Goal: Transaction & Acquisition: Book appointment/travel/reservation

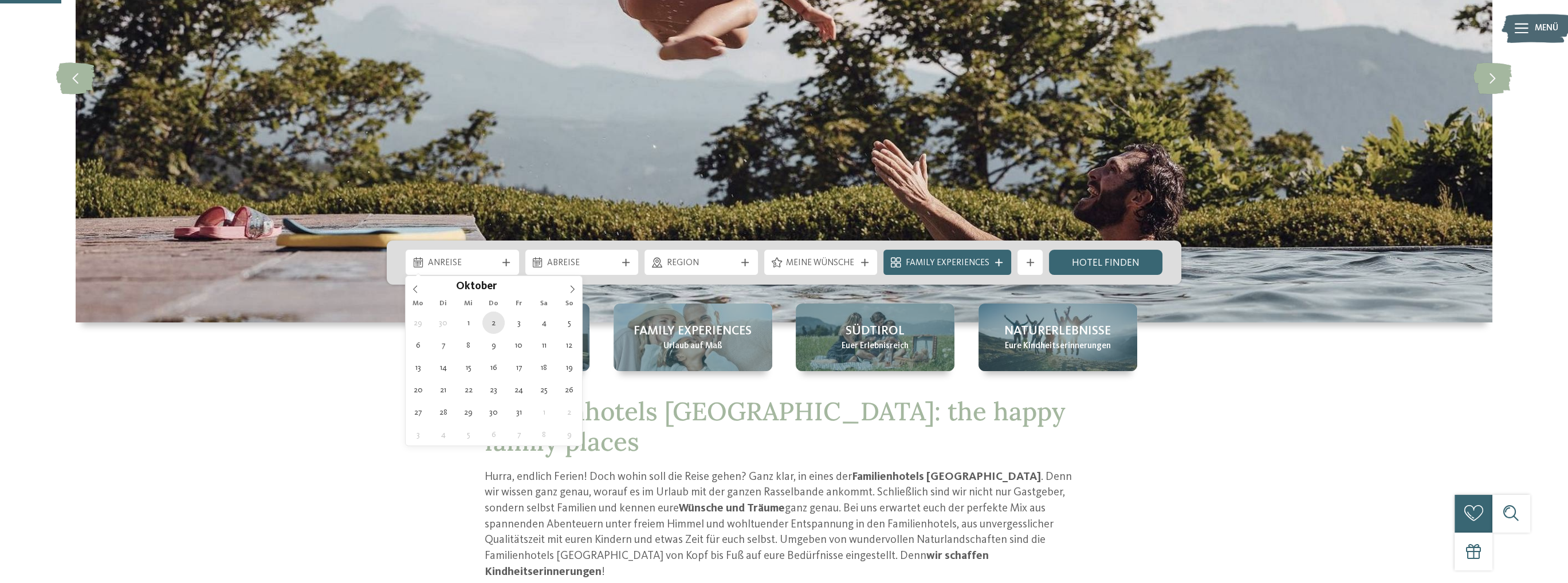
type div "02.10.2025"
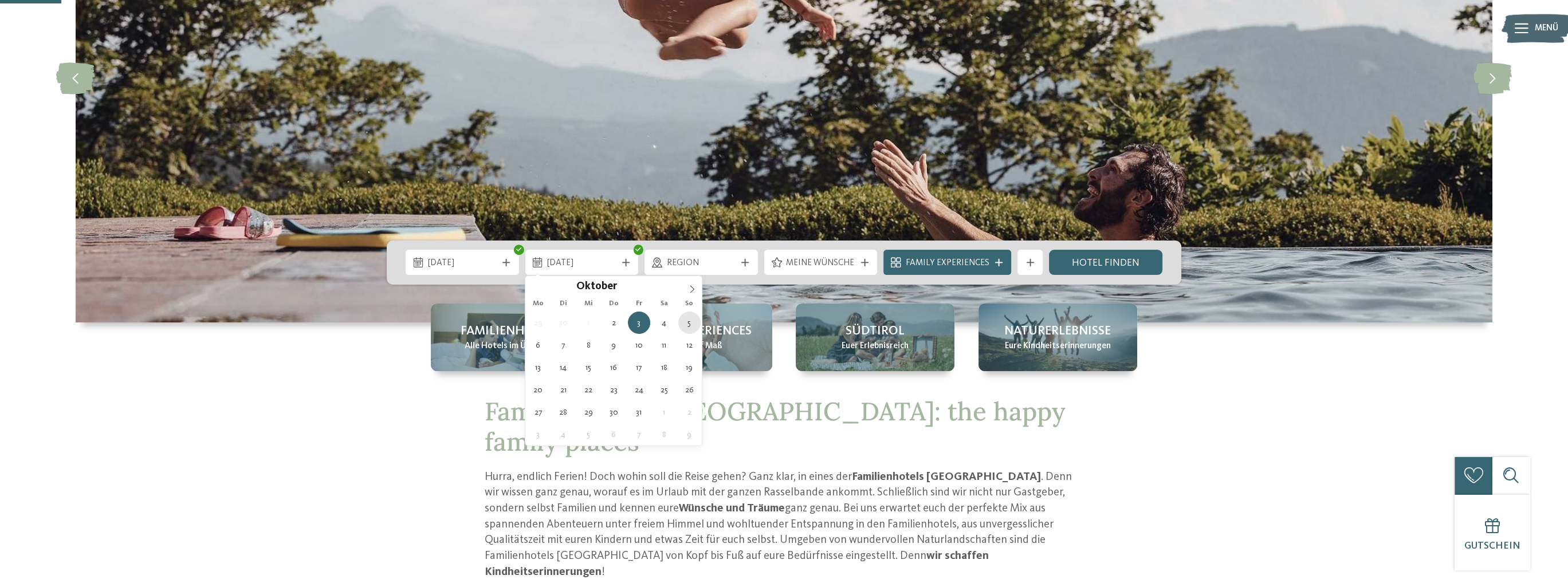
type div "05.10.2025"
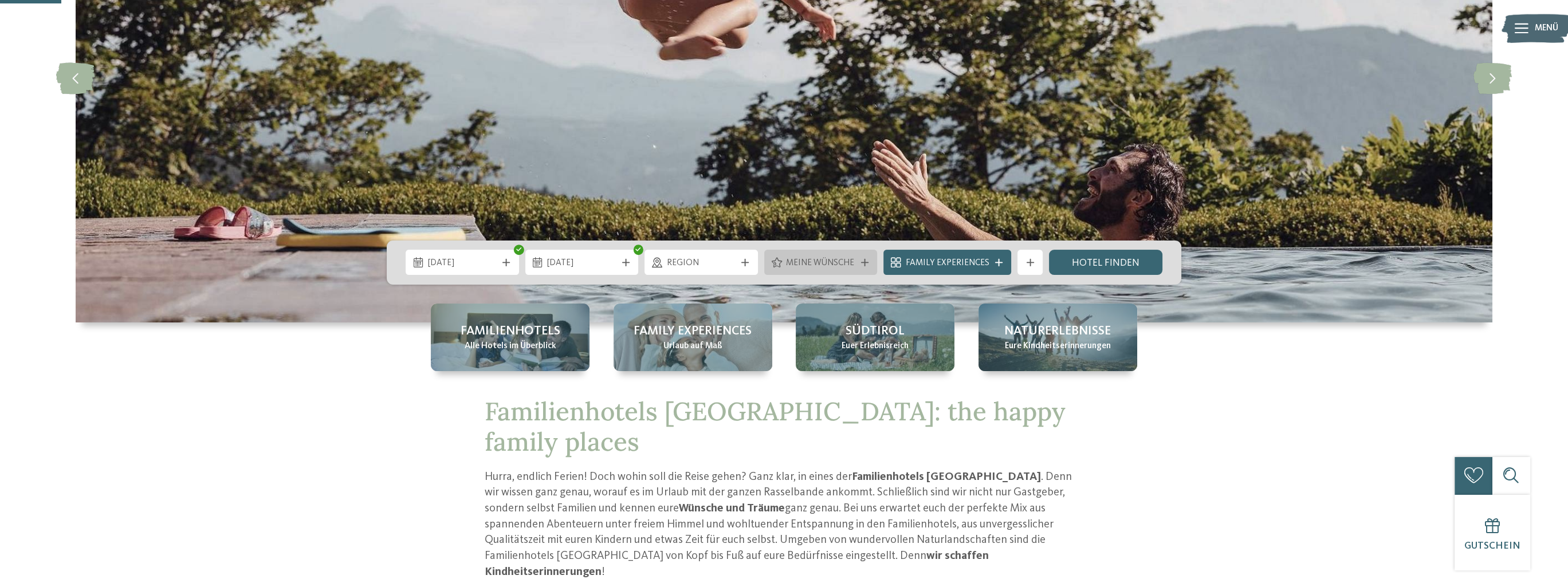
click at [862, 261] on div at bounding box center [865, 262] width 13 height 7
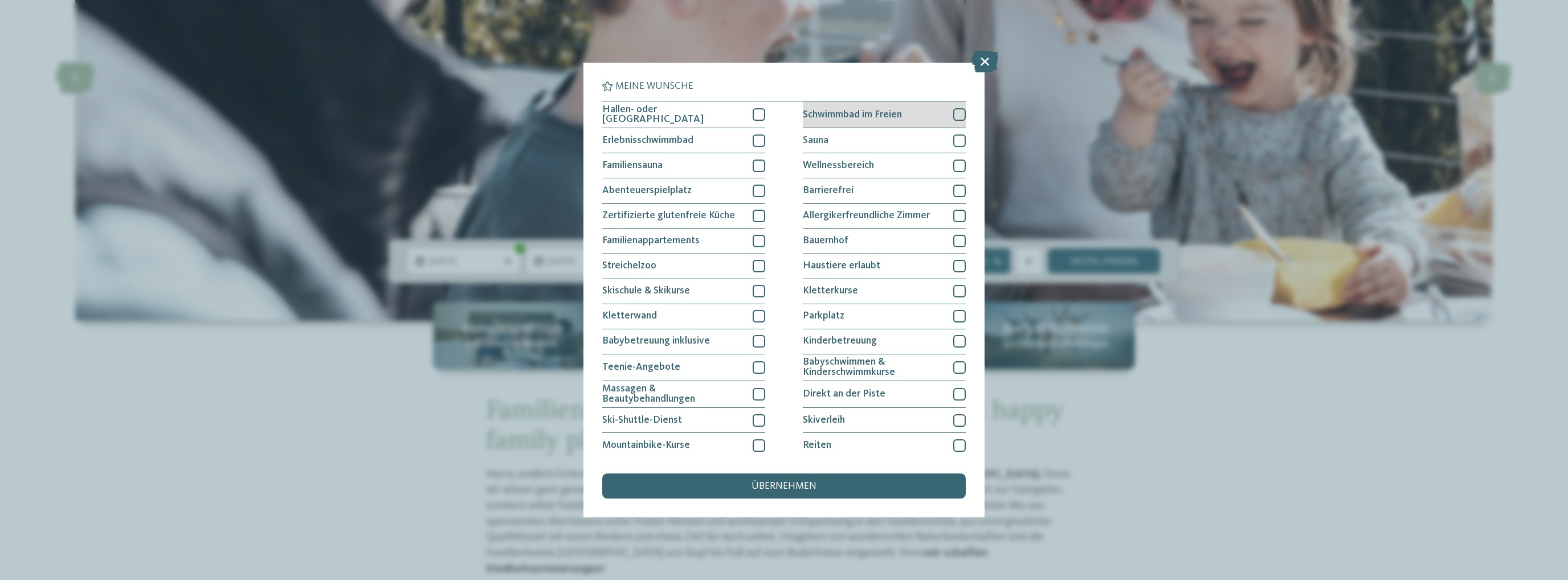
click at [953, 115] on div at bounding box center [959, 114] width 12 height 12
click at [955, 115] on icon at bounding box center [959, 115] width 8 height 7
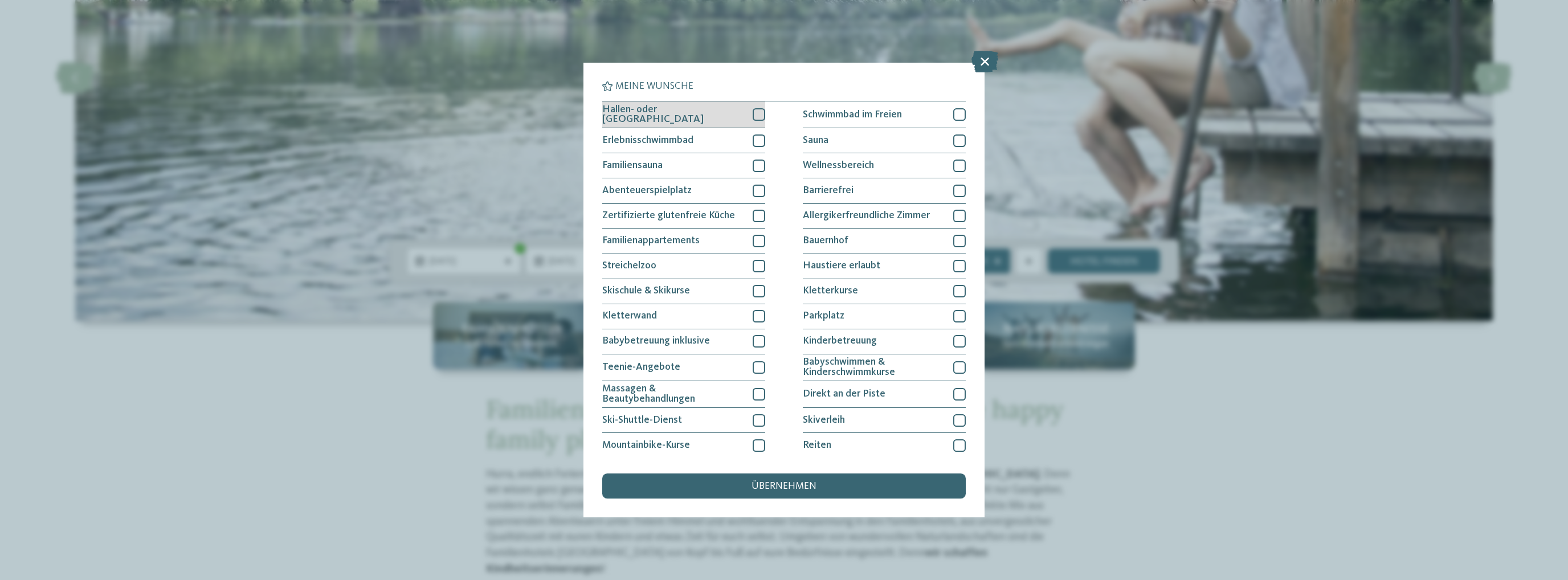
click at [755, 116] on div at bounding box center [758, 114] width 12 height 12
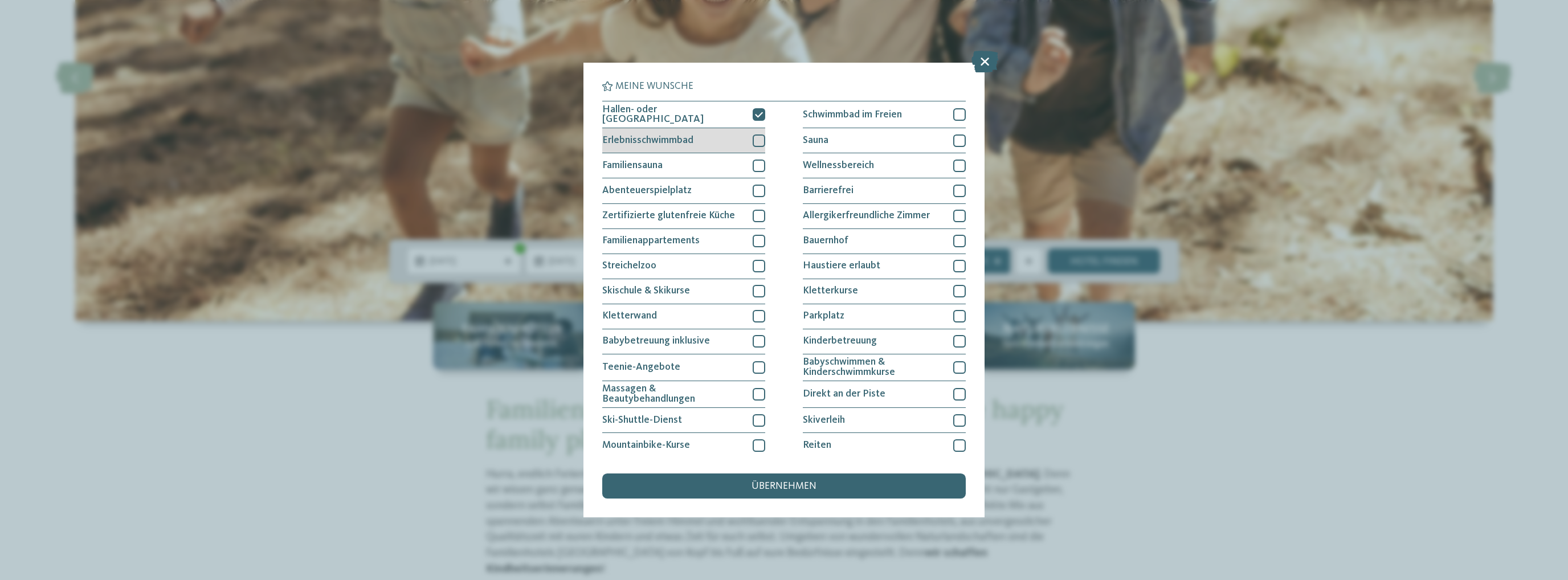
click at [753, 139] on div at bounding box center [758, 140] width 12 height 12
click at [955, 164] on div at bounding box center [959, 165] width 12 height 12
click at [816, 486] on div "übernehmen" at bounding box center [784, 486] width 364 height 25
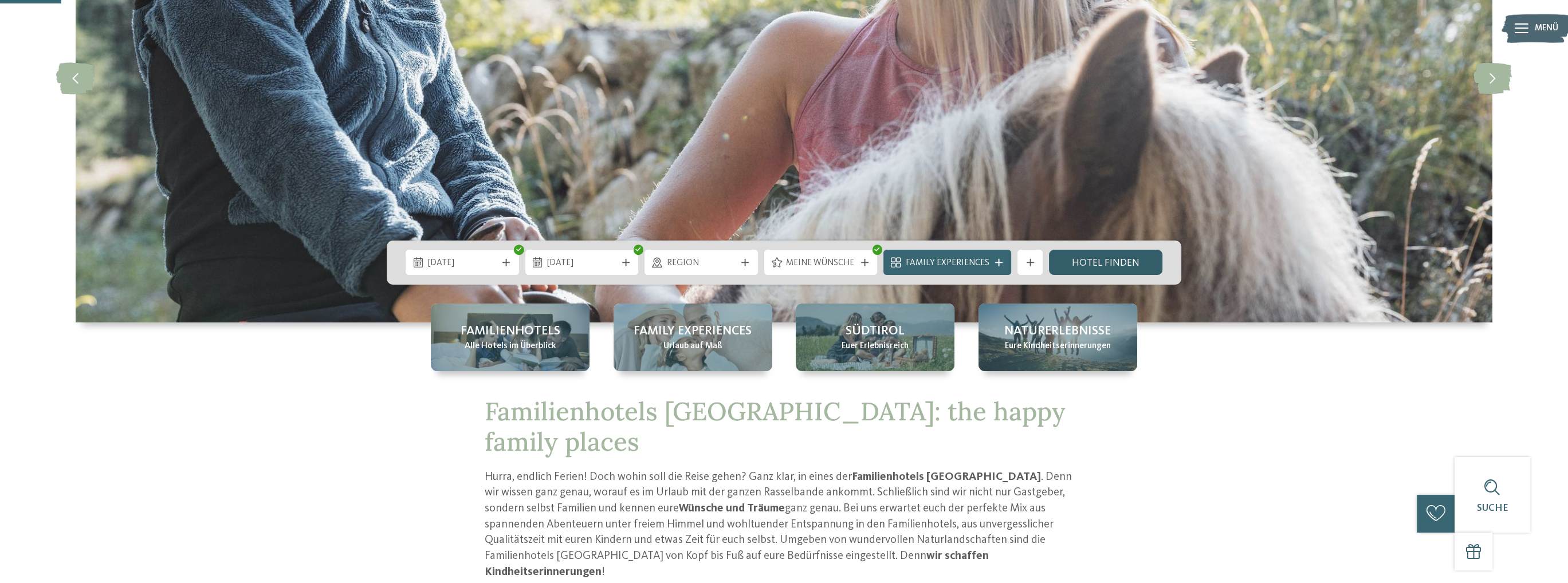
click at [1094, 264] on link "Hotel finden" at bounding box center [1106, 262] width 114 height 25
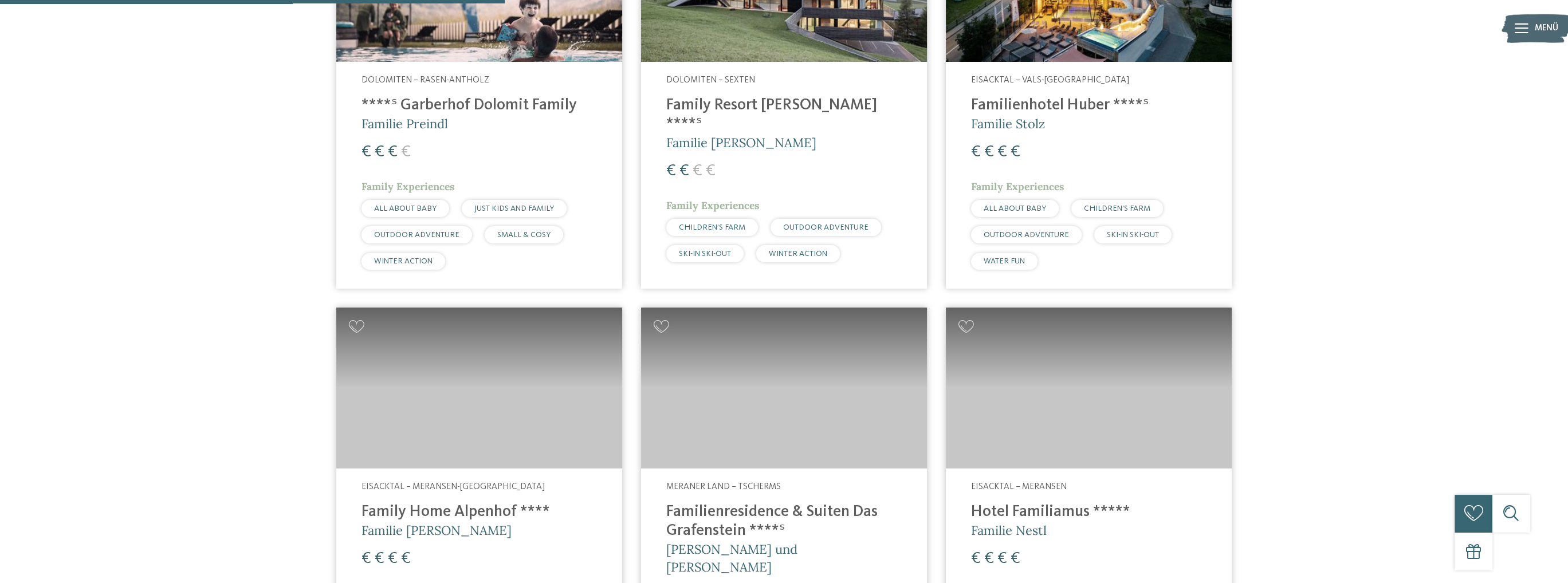
scroll to position [362, 0]
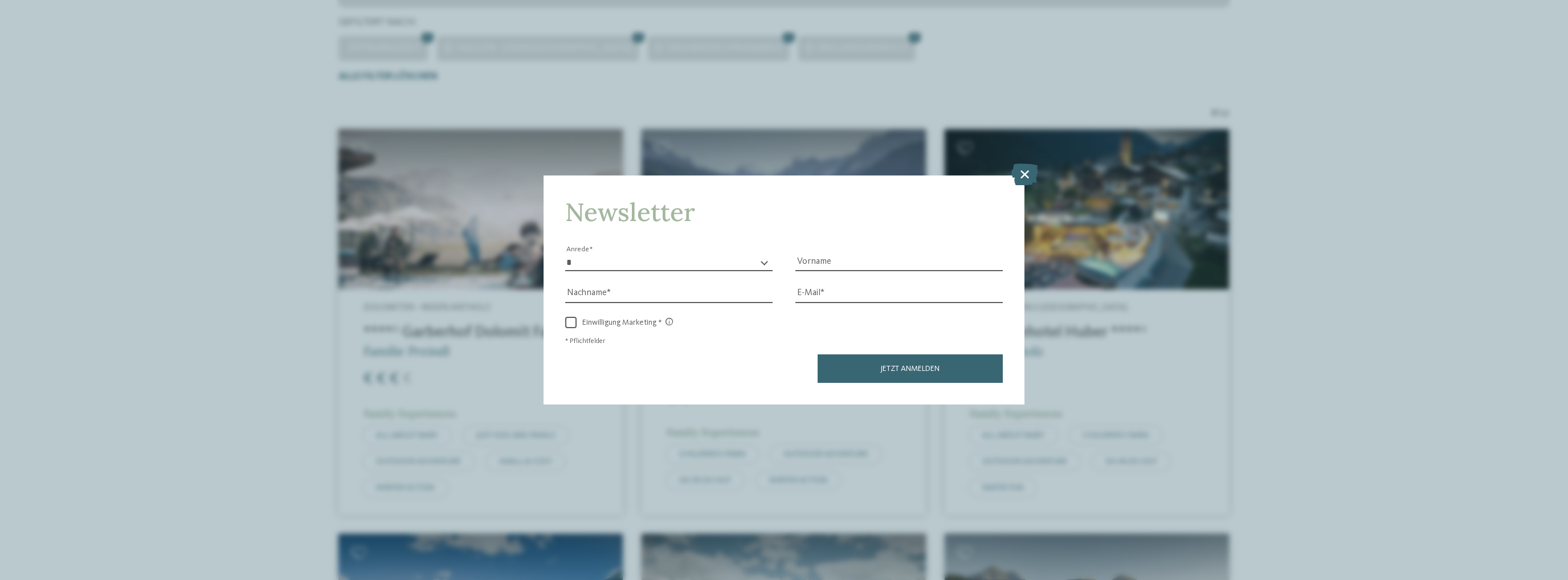
click at [1023, 174] on icon at bounding box center [1024, 174] width 26 height 21
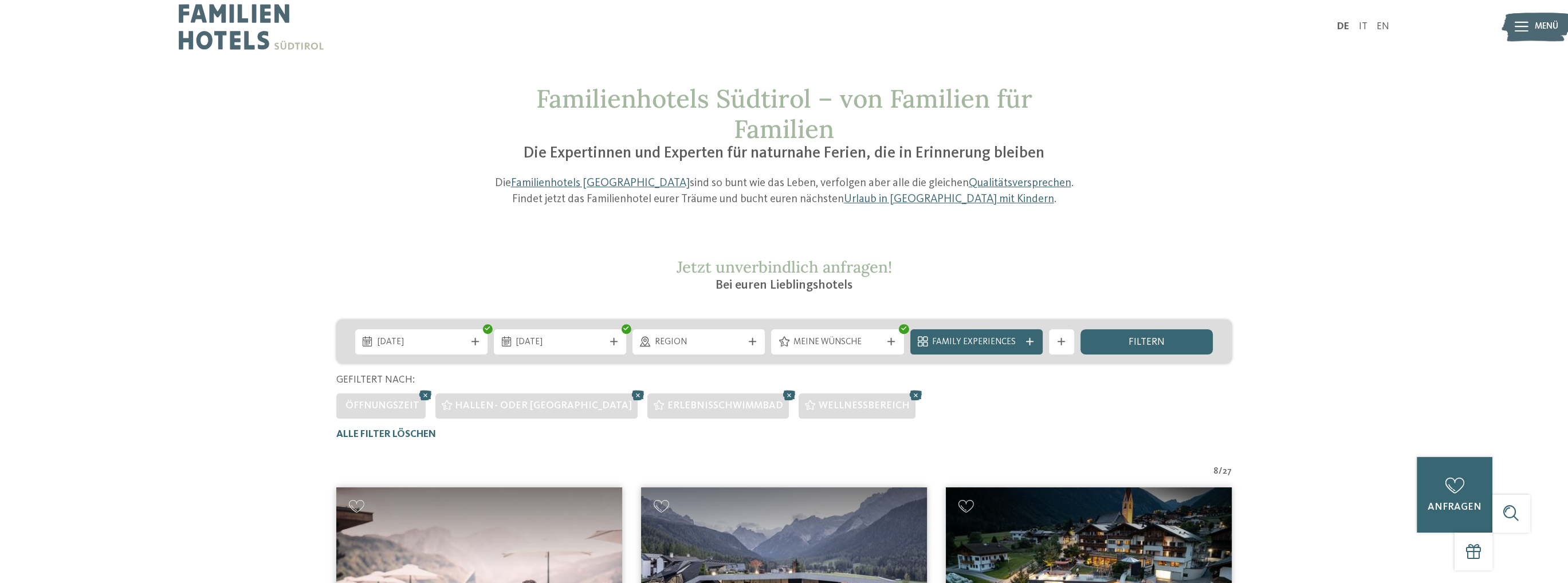
scroll to position [0, 0]
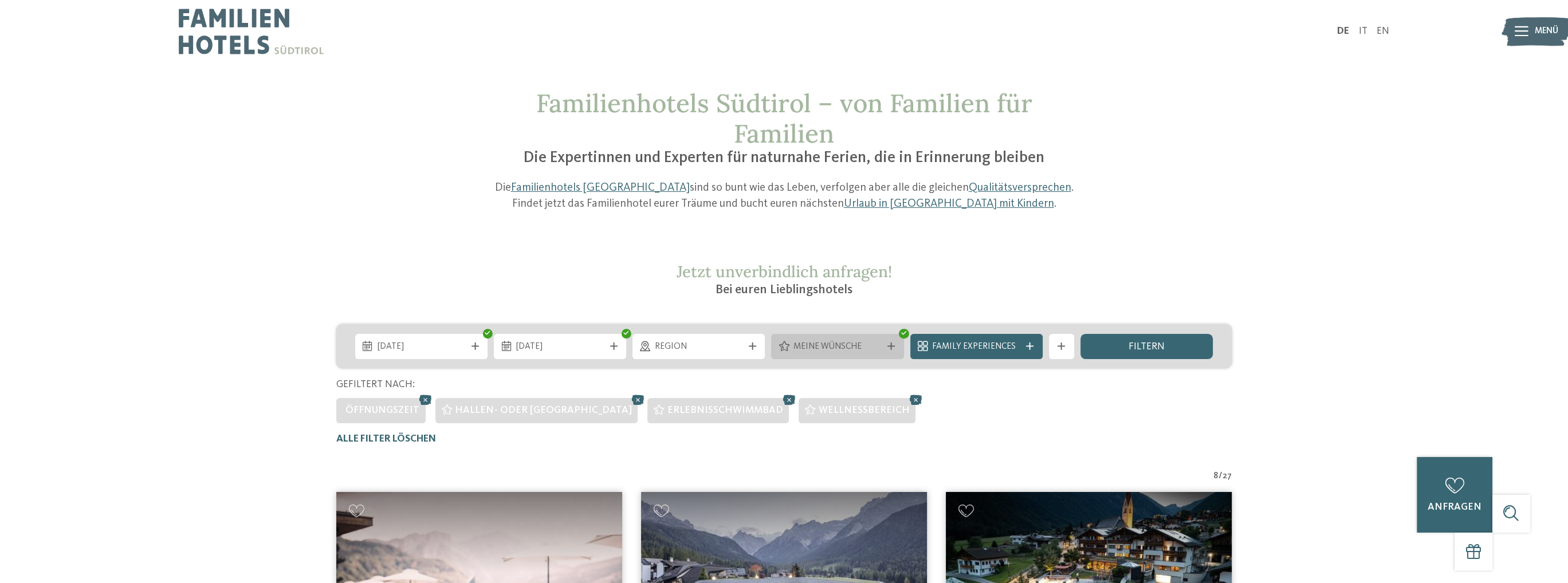
click at [889, 345] on icon at bounding box center [891, 347] width 7 height 7
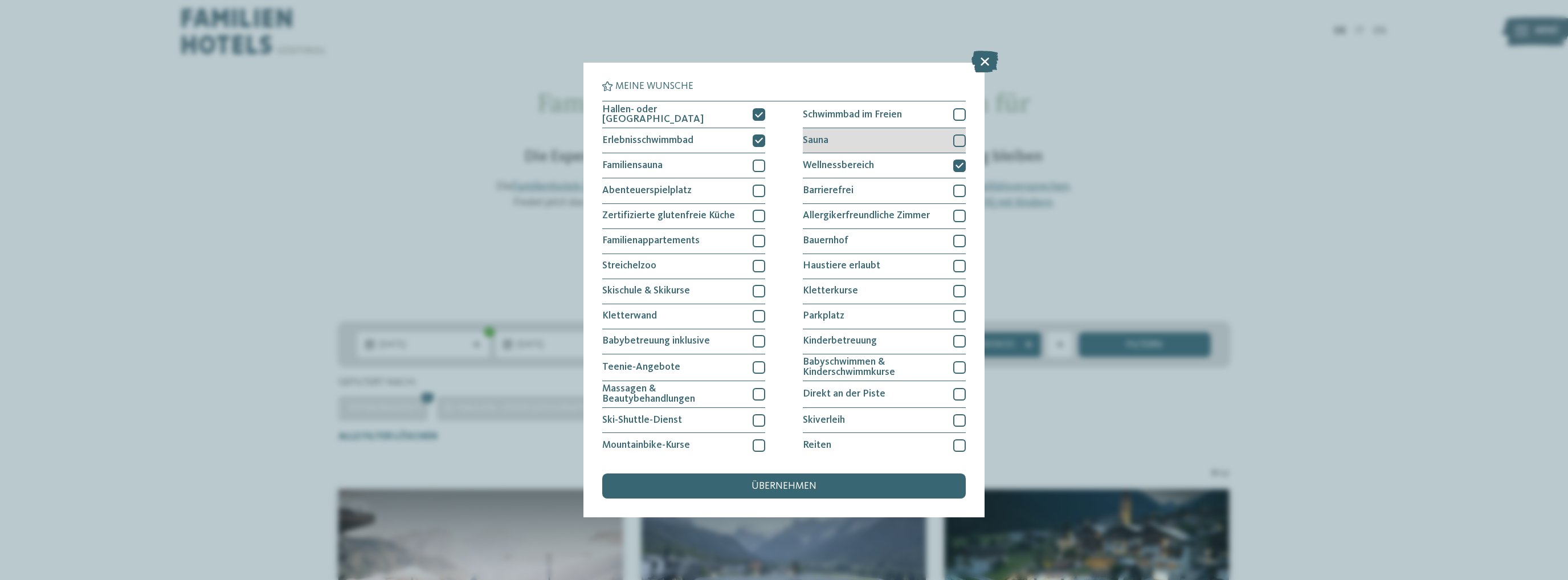
click at [953, 137] on div at bounding box center [959, 140] width 12 height 12
click at [807, 484] on span "übernehmen" at bounding box center [784, 487] width 65 height 10
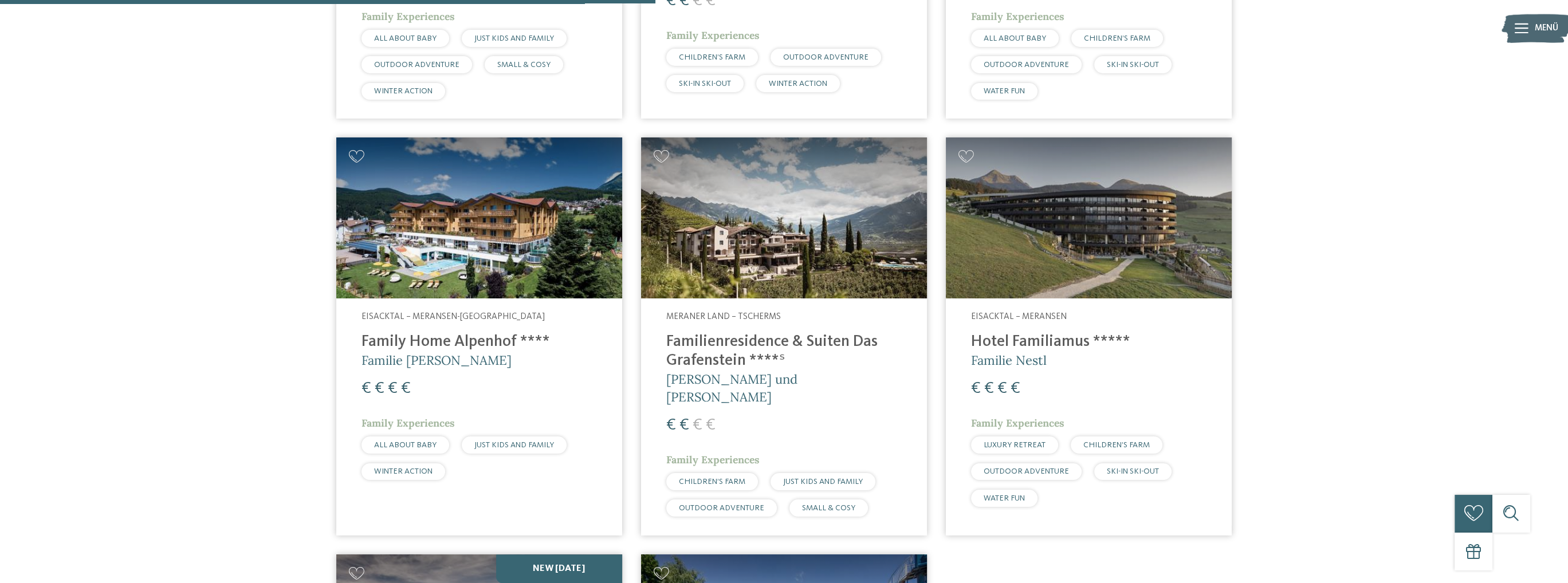
scroll to position [763, 0]
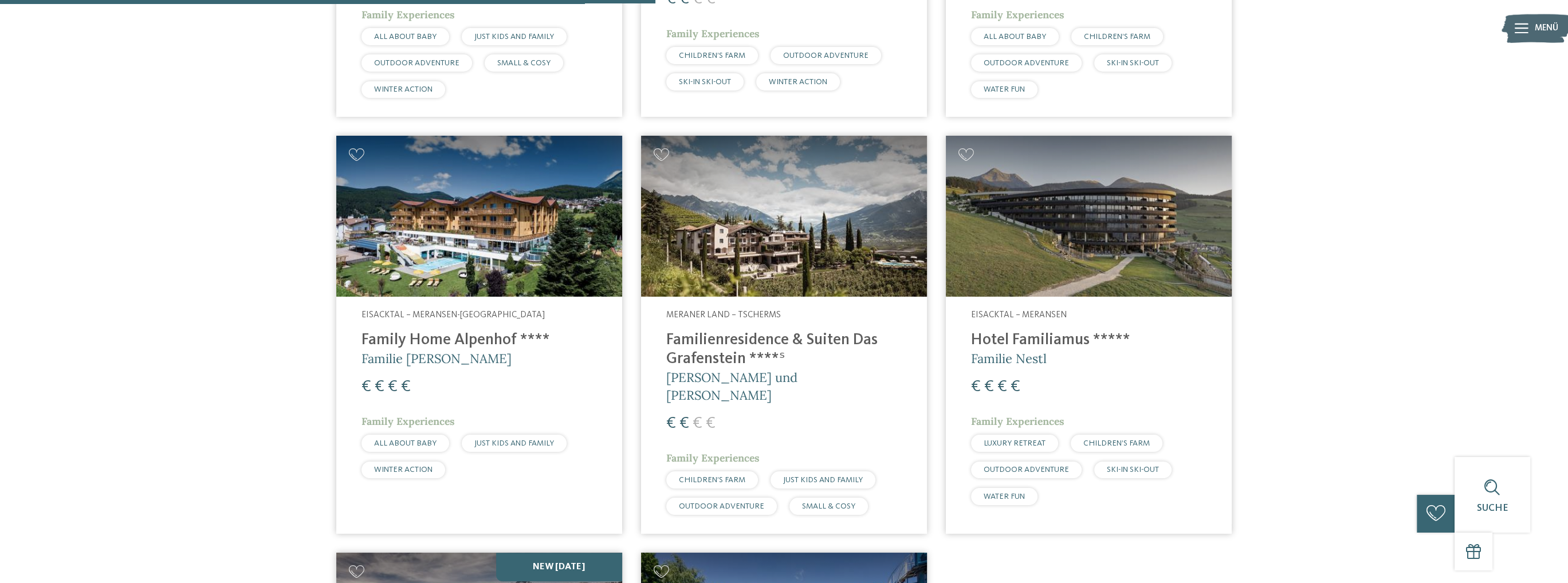
click at [526, 259] on img at bounding box center [479, 217] width 286 height 161
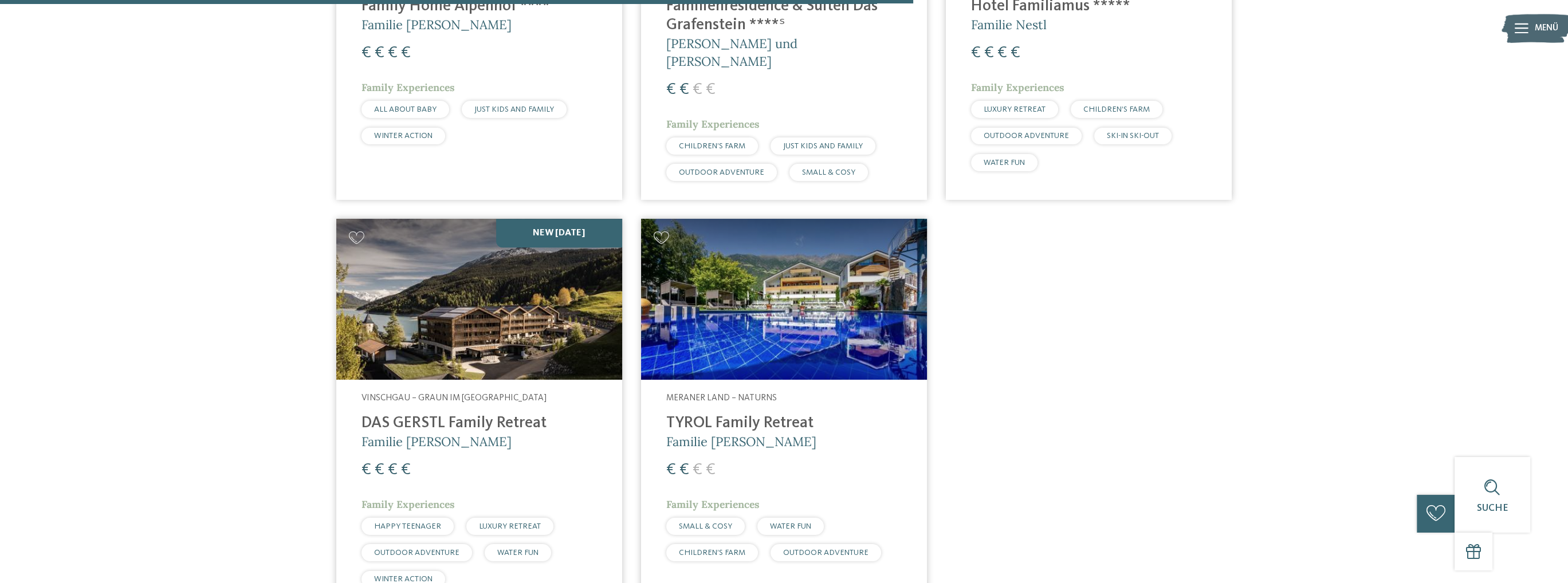
scroll to position [1165, 0]
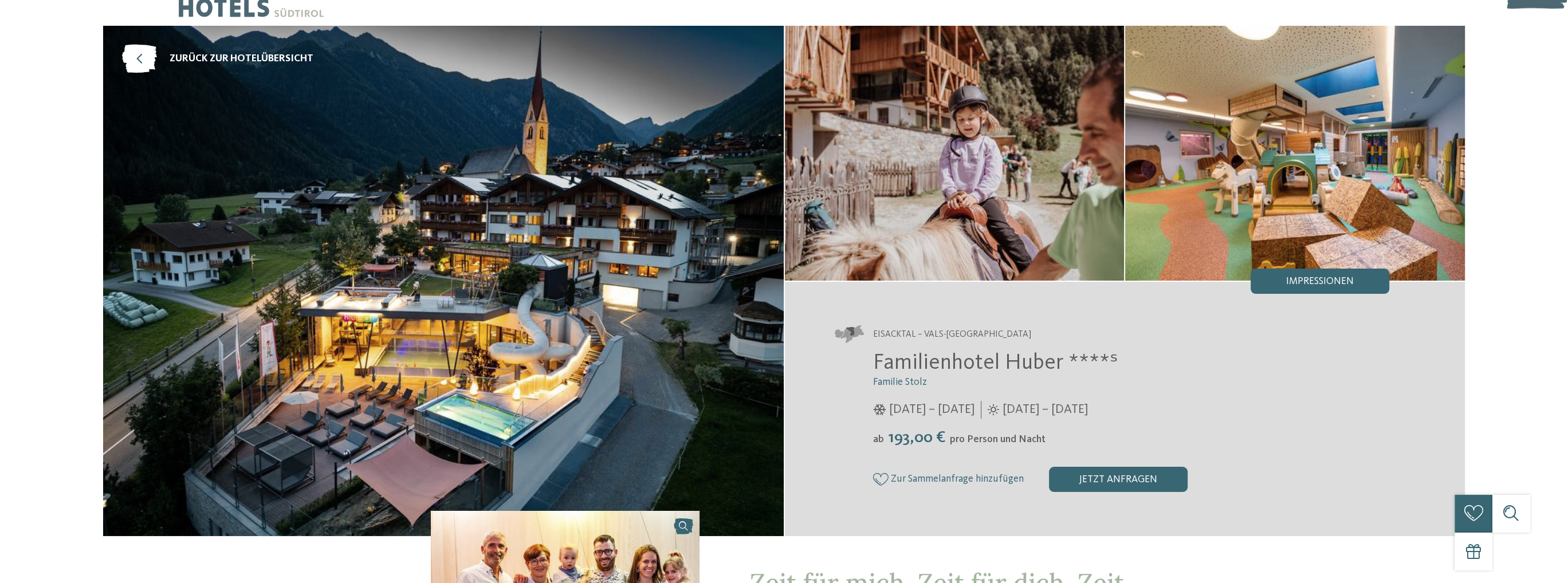
scroll to position [58, 0]
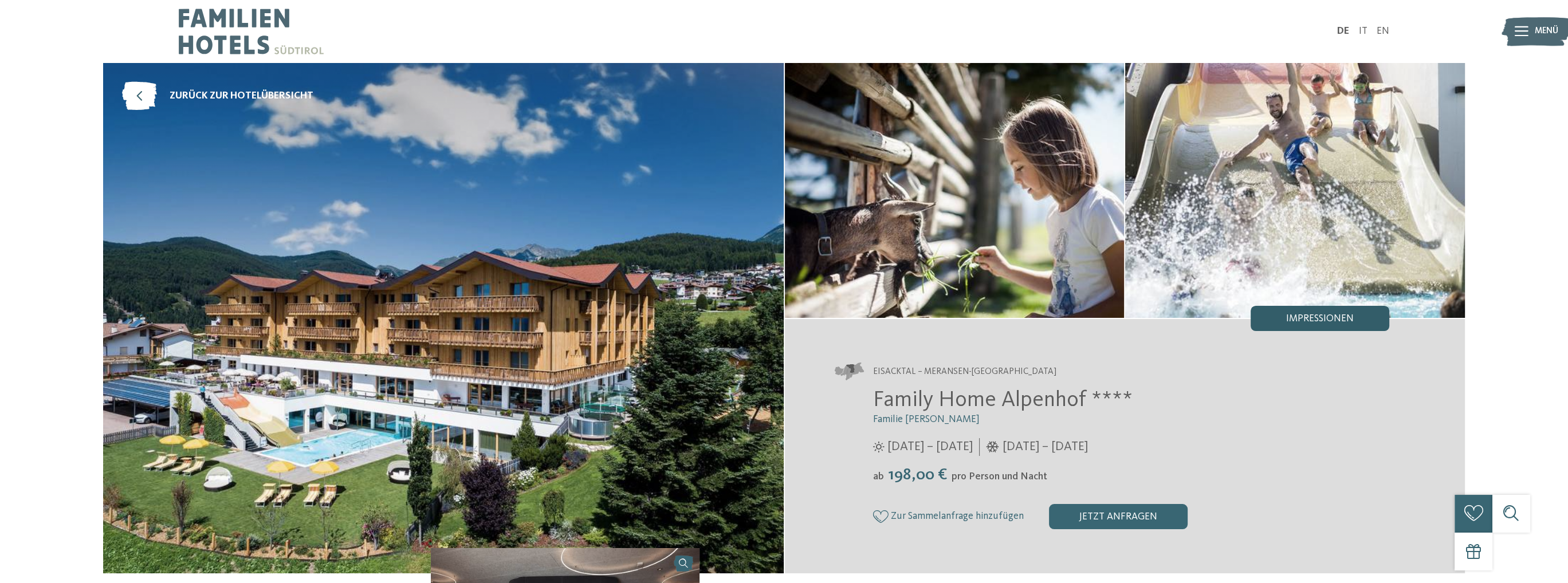
click at [1300, 321] on span "Impressionen" at bounding box center [1320, 319] width 68 height 10
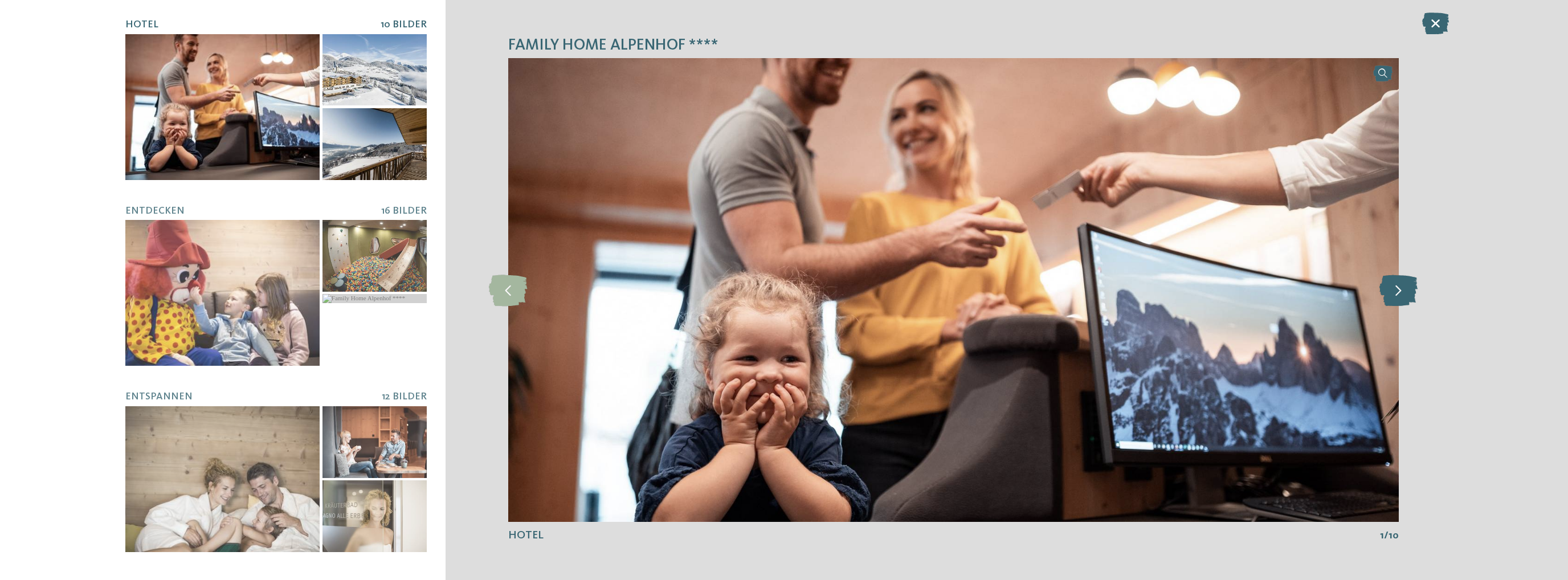
click at [1401, 286] on icon at bounding box center [1398, 290] width 38 height 32
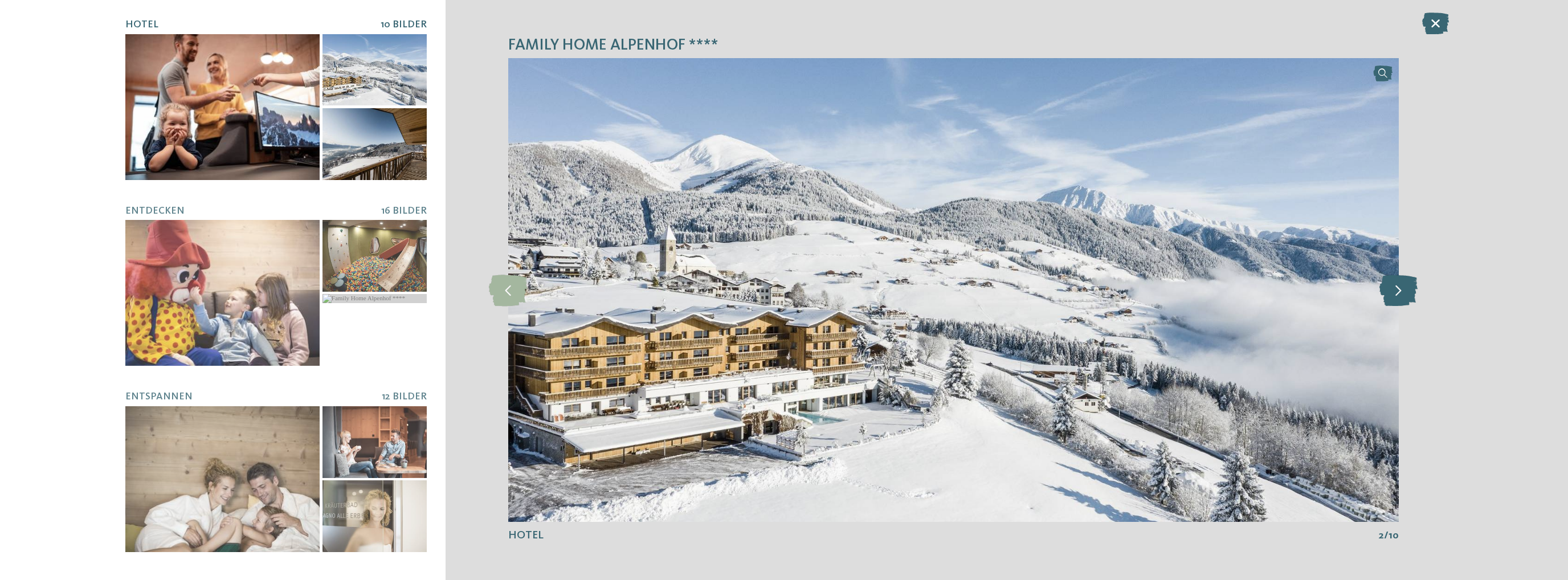
click at [1401, 287] on icon at bounding box center [1398, 290] width 38 height 32
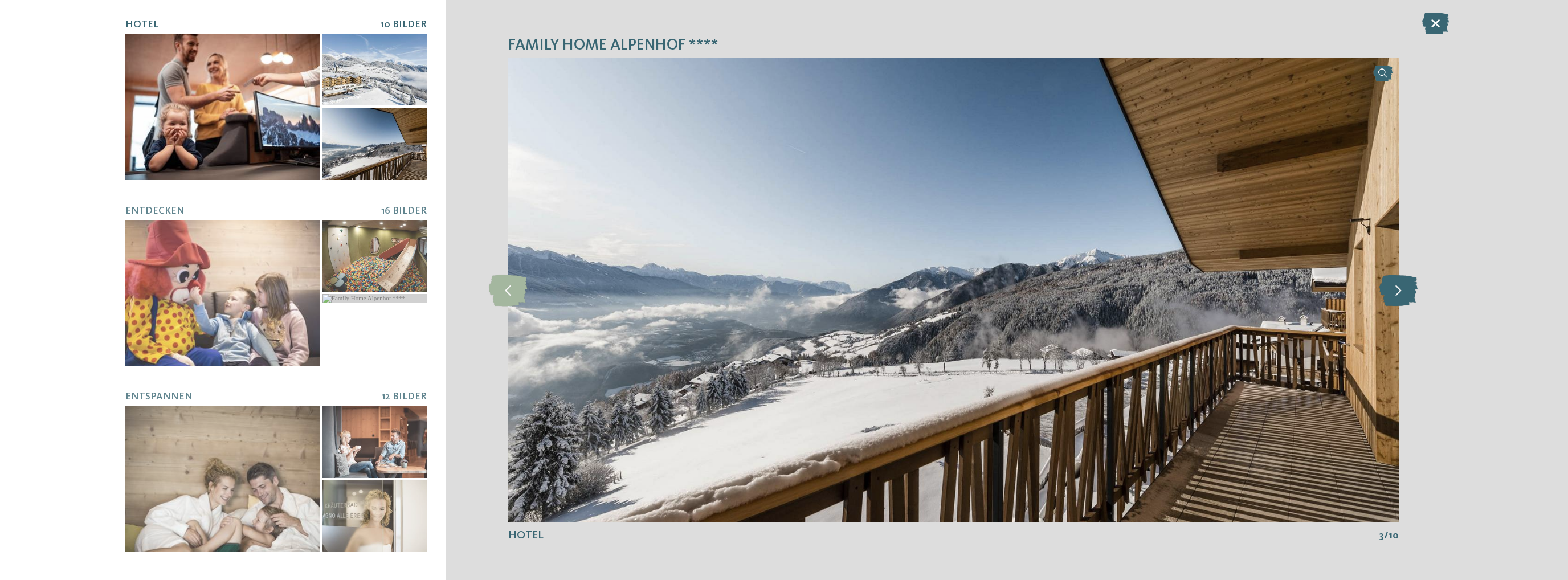
click at [1401, 287] on icon at bounding box center [1398, 290] width 38 height 32
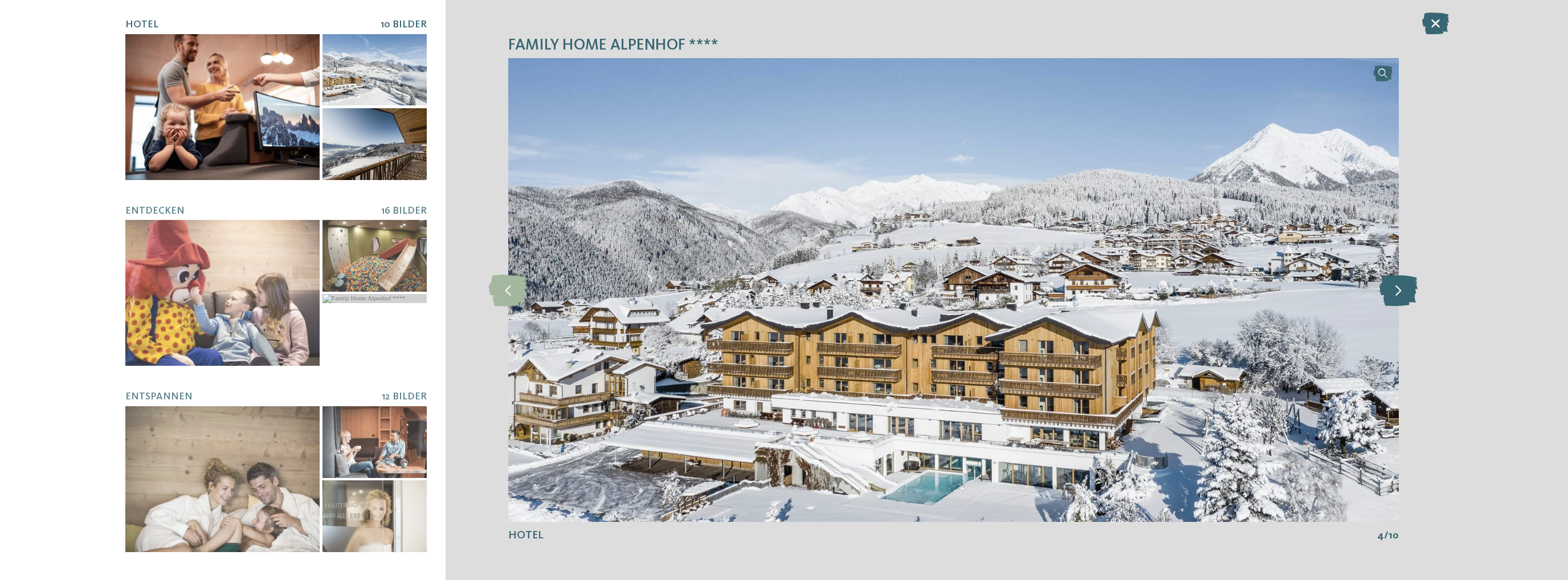
click at [1401, 287] on icon at bounding box center [1398, 290] width 38 height 32
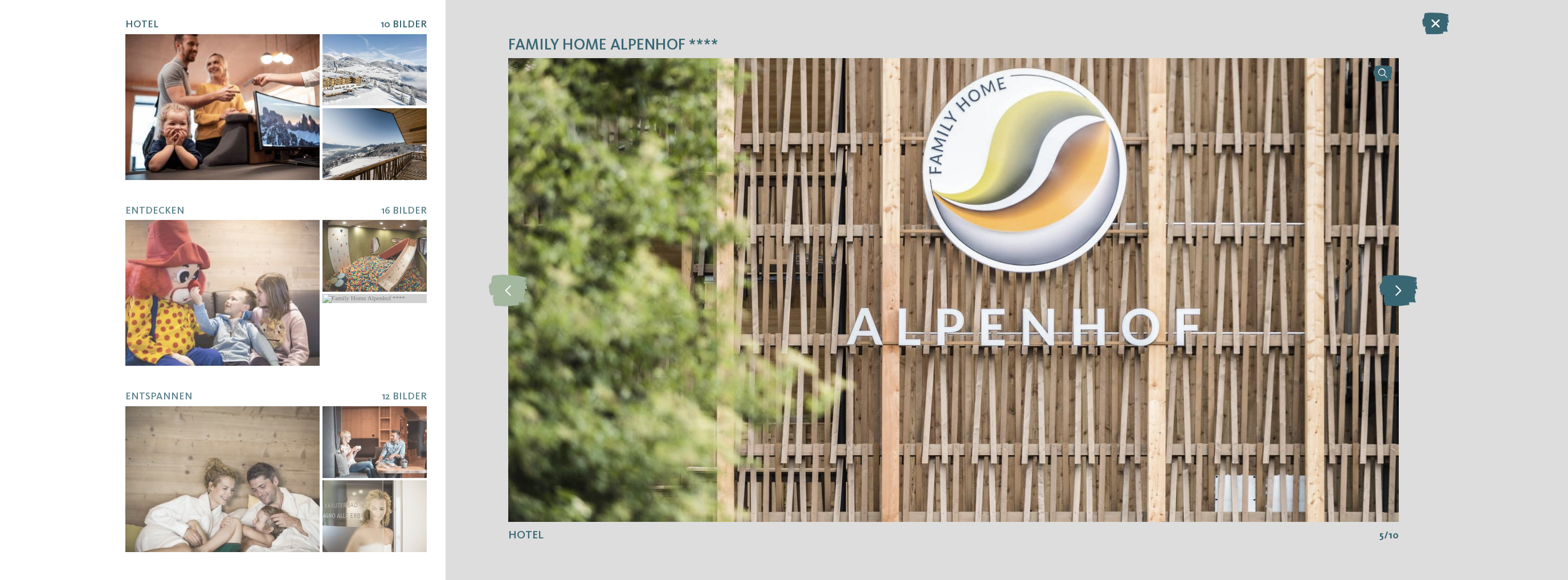
click at [1401, 287] on icon at bounding box center [1398, 290] width 38 height 32
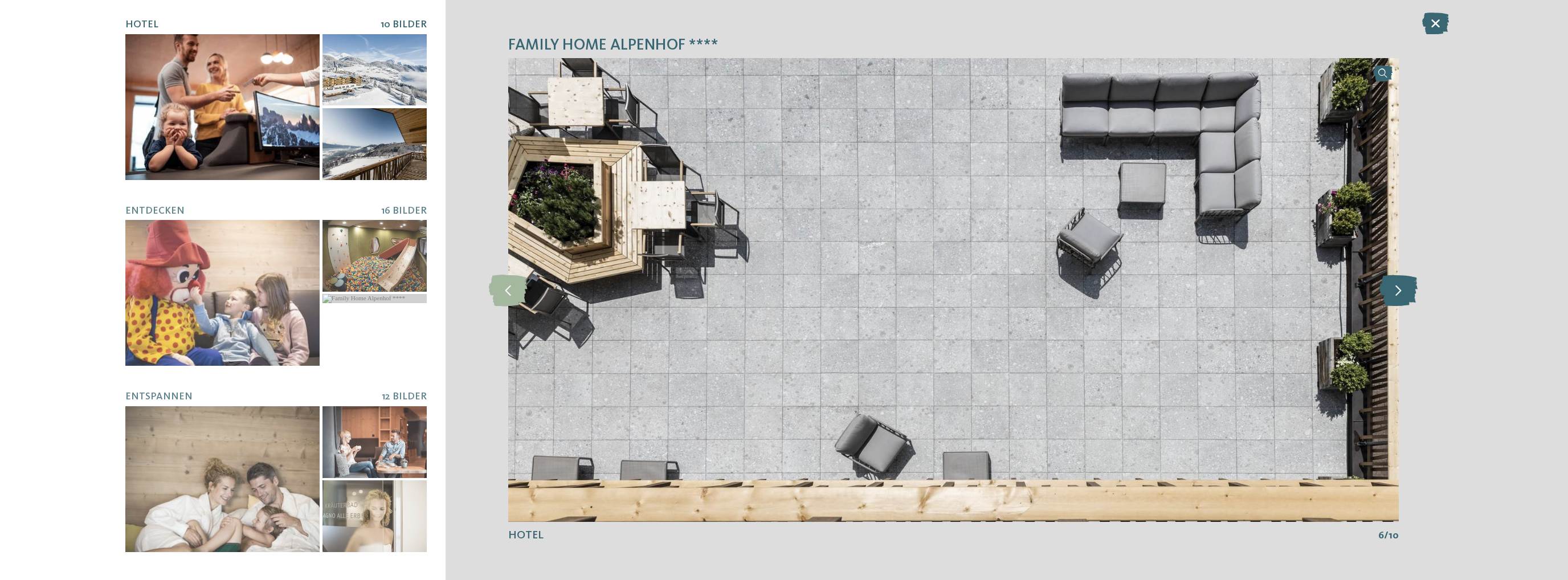
click at [1401, 287] on icon at bounding box center [1398, 290] width 38 height 32
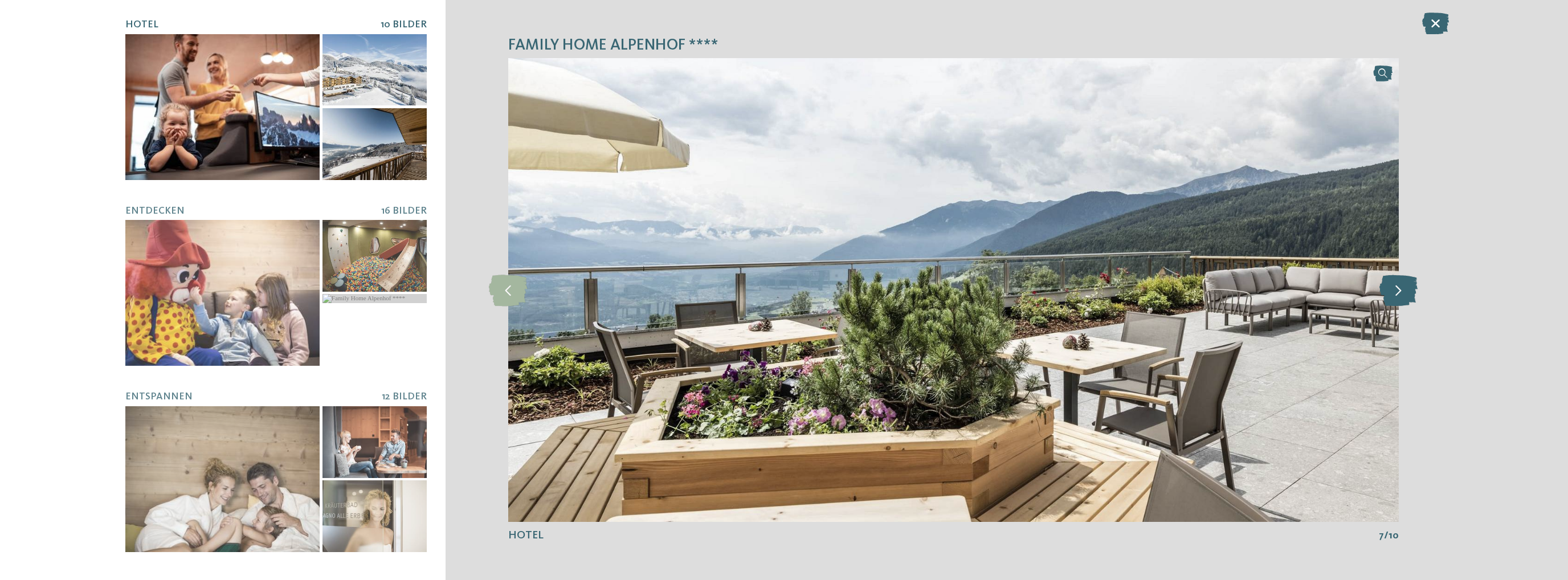
click at [1401, 287] on icon at bounding box center [1398, 290] width 38 height 32
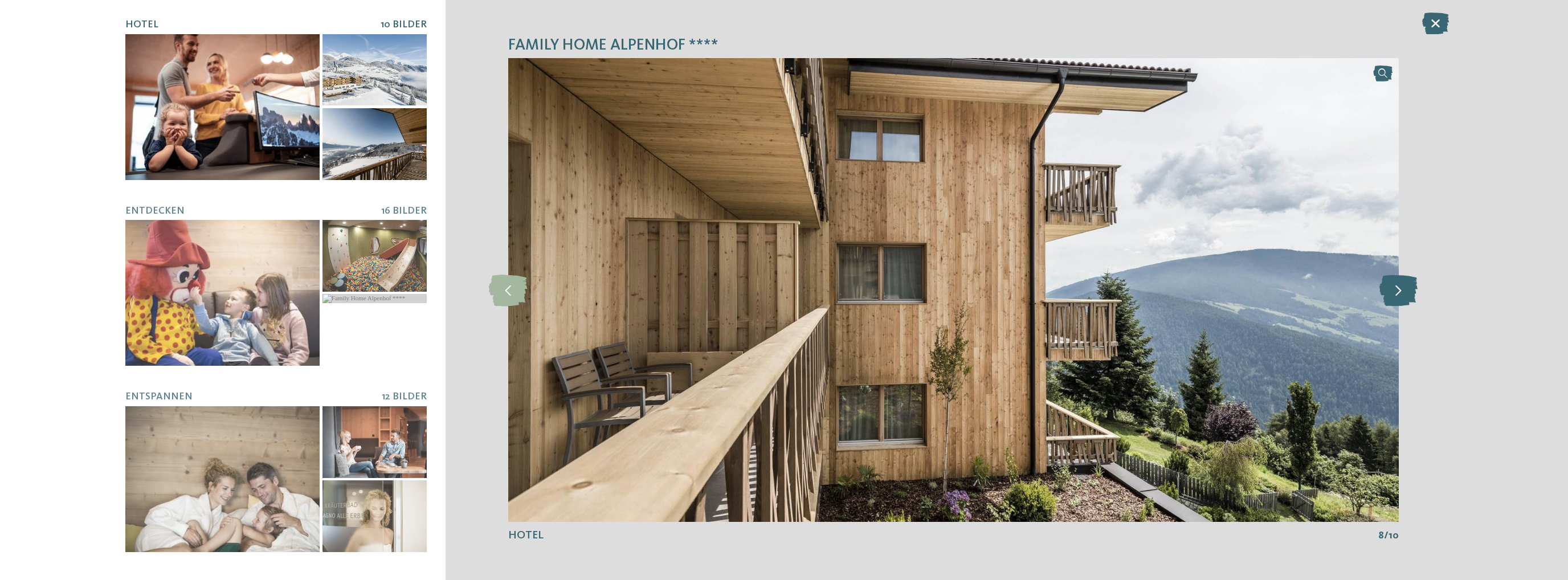
click at [1401, 287] on icon at bounding box center [1398, 290] width 38 height 32
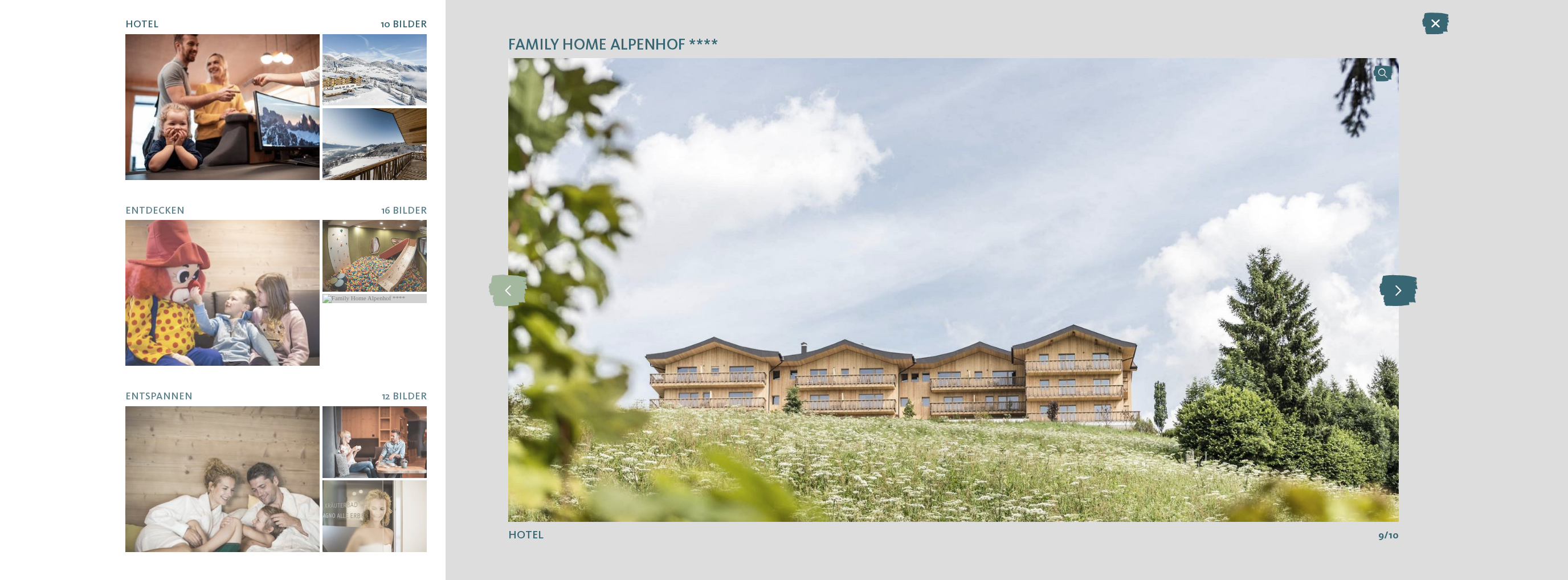
click at [1401, 287] on icon at bounding box center [1398, 290] width 38 height 32
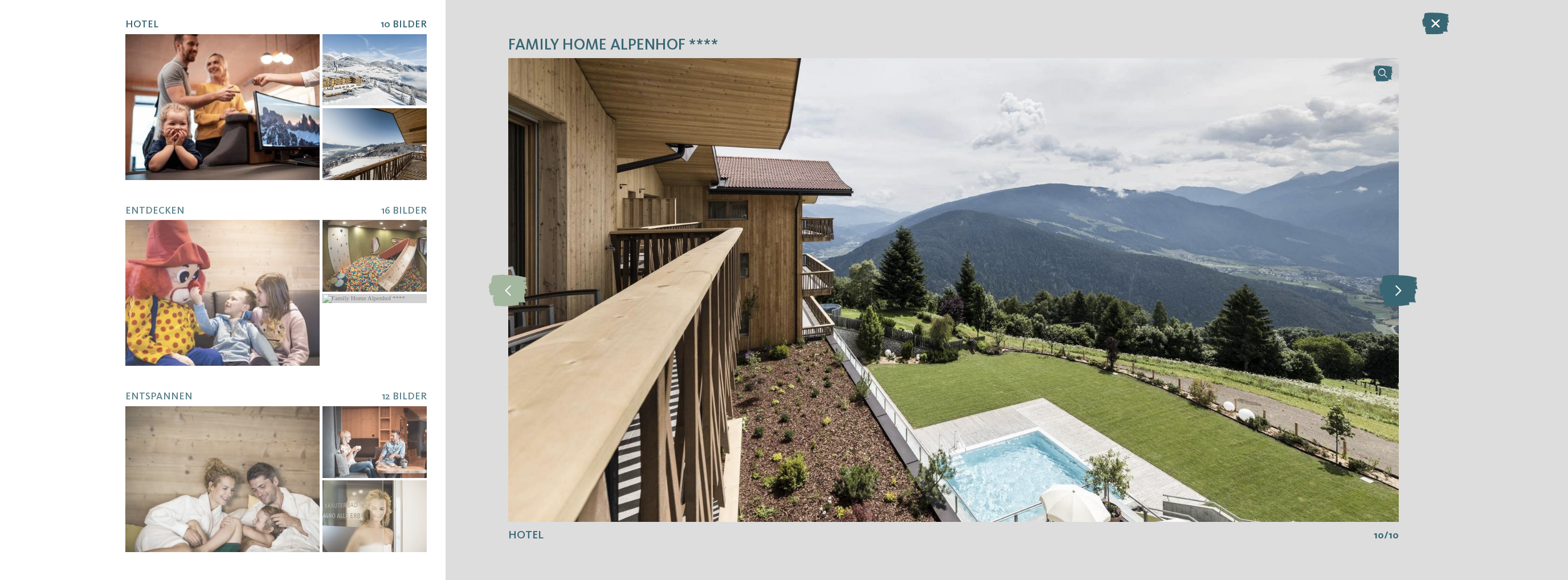
click at [1402, 287] on icon at bounding box center [1398, 290] width 38 height 32
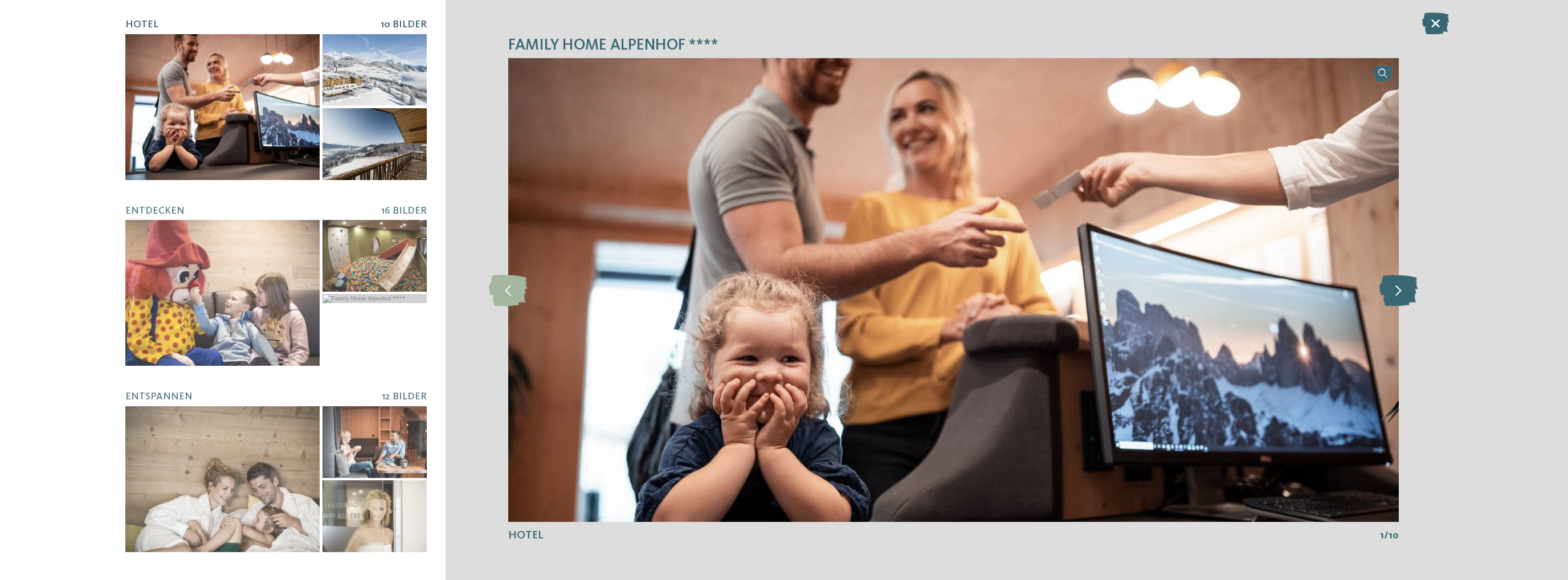
click at [1402, 287] on icon at bounding box center [1398, 290] width 38 height 32
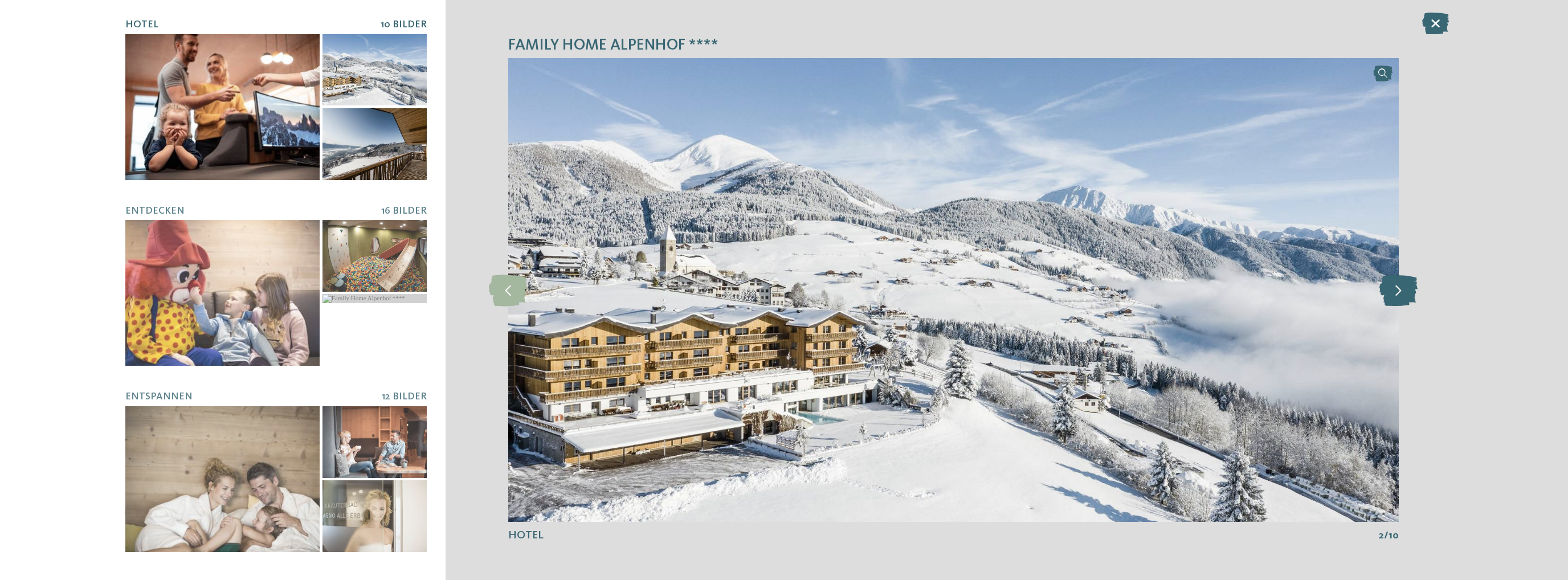
click at [1402, 287] on icon at bounding box center [1398, 290] width 38 height 32
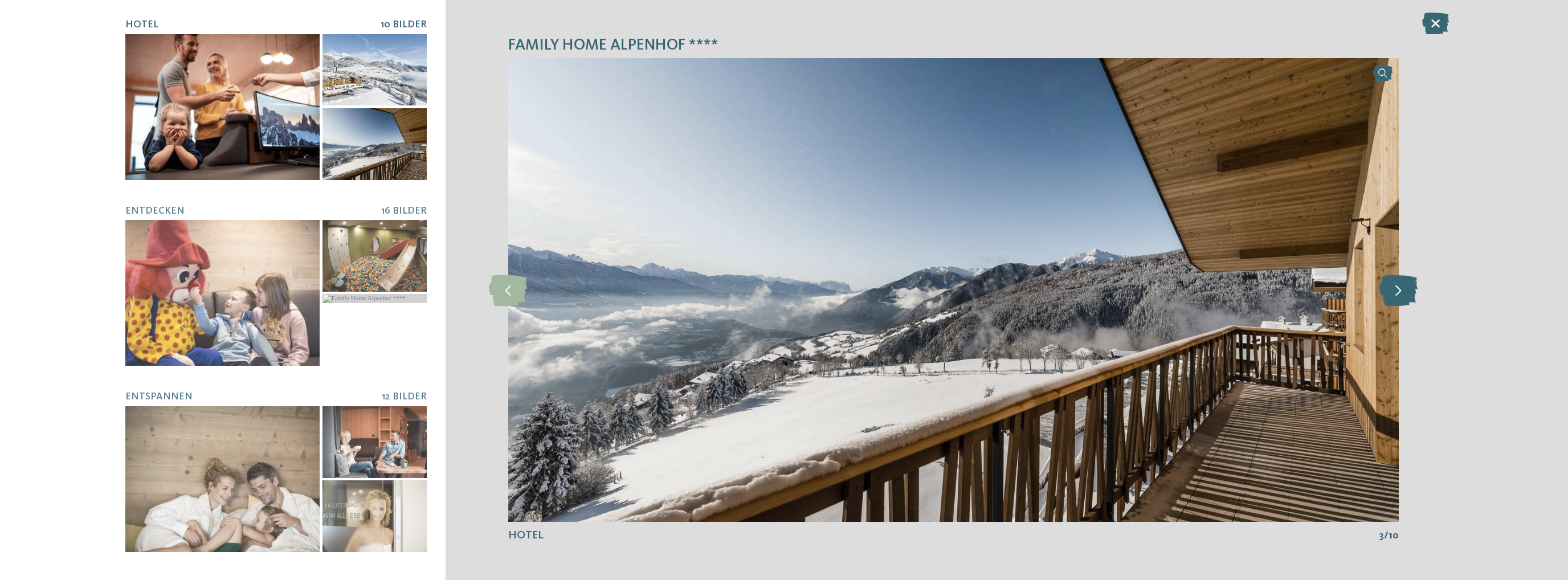
click at [1402, 287] on icon at bounding box center [1398, 290] width 38 height 32
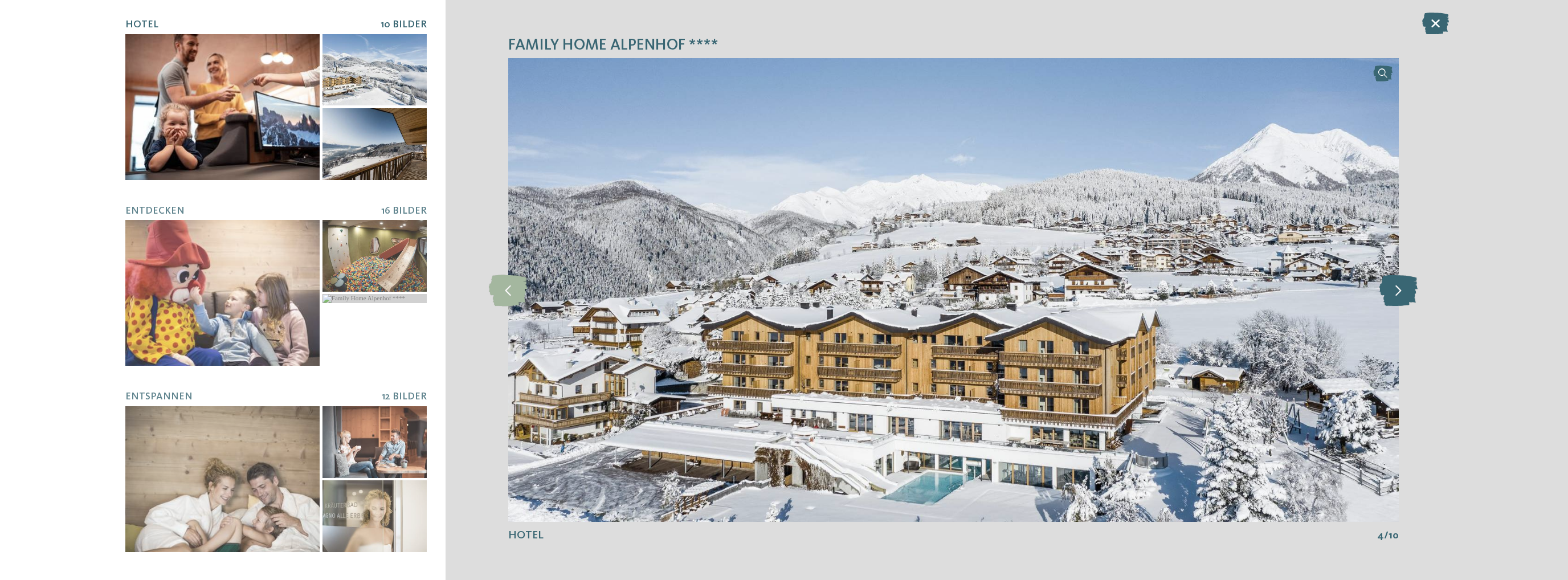
click at [1402, 287] on icon at bounding box center [1398, 290] width 38 height 32
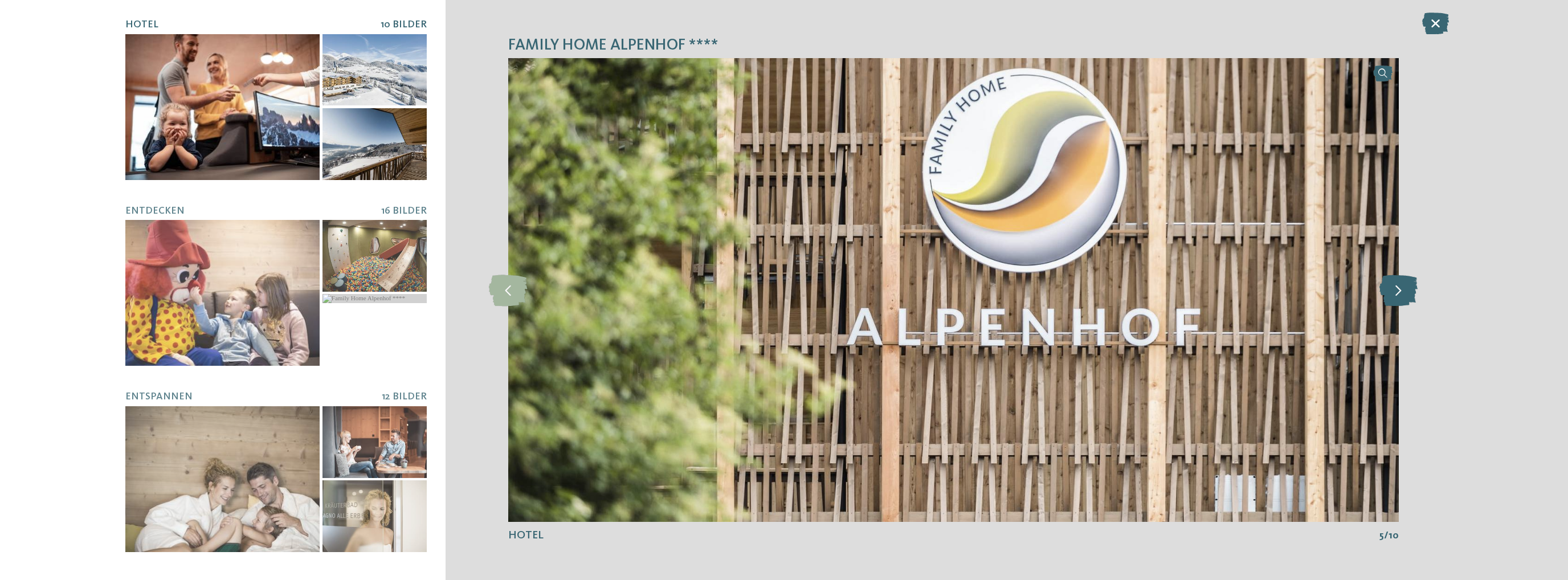
click at [1402, 288] on icon at bounding box center [1398, 290] width 38 height 32
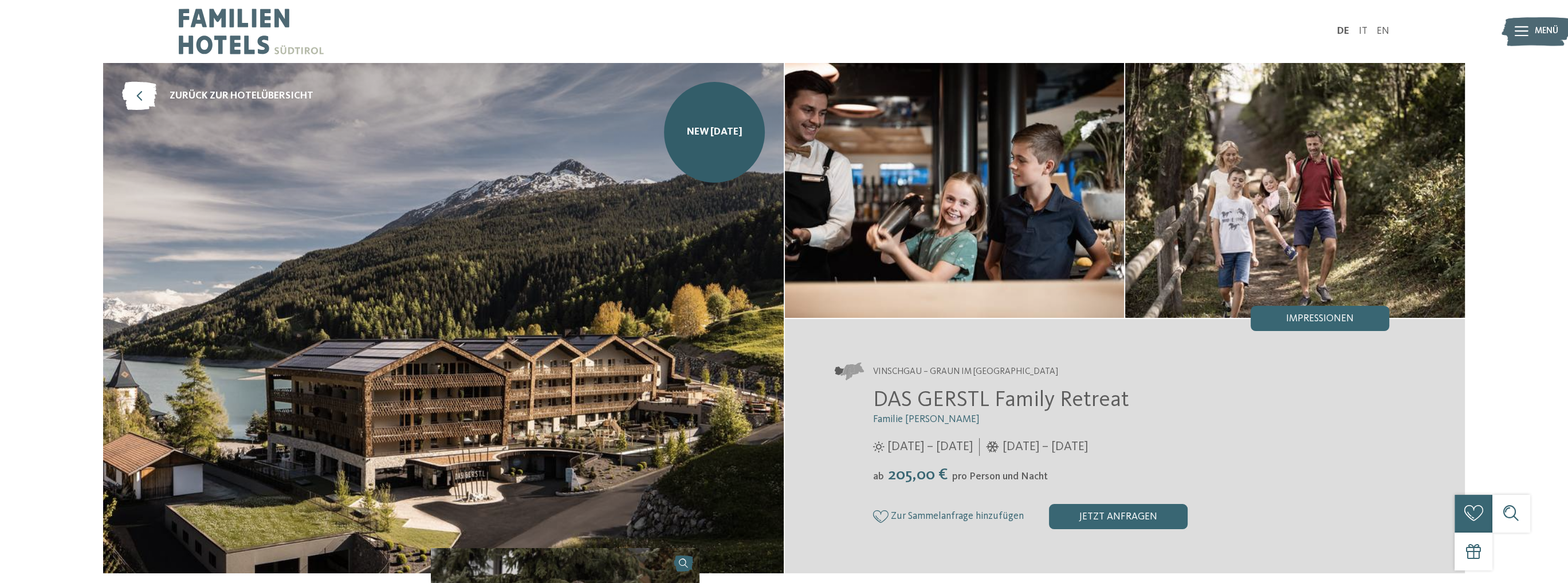
click at [1318, 316] on span "Impressionen" at bounding box center [1320, 319] width 68 height 10
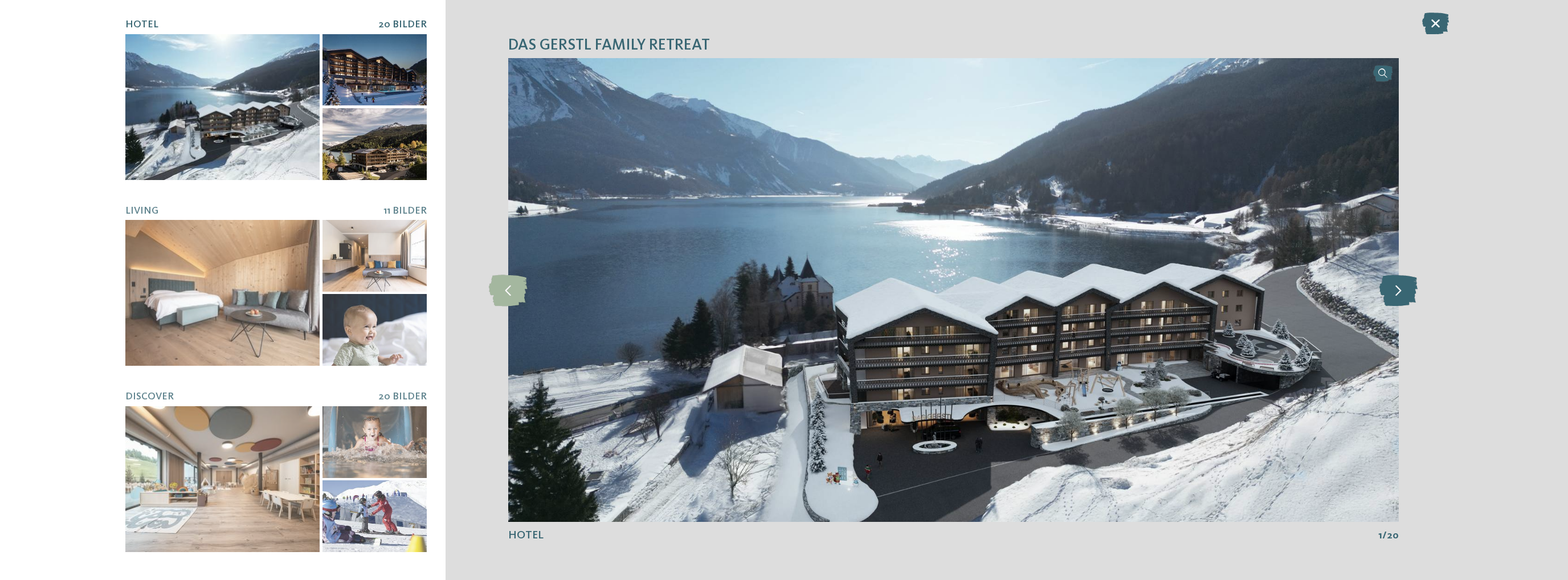
click at [1407, 282] on icon at bounding box center [1398, 290] width 38 height 32
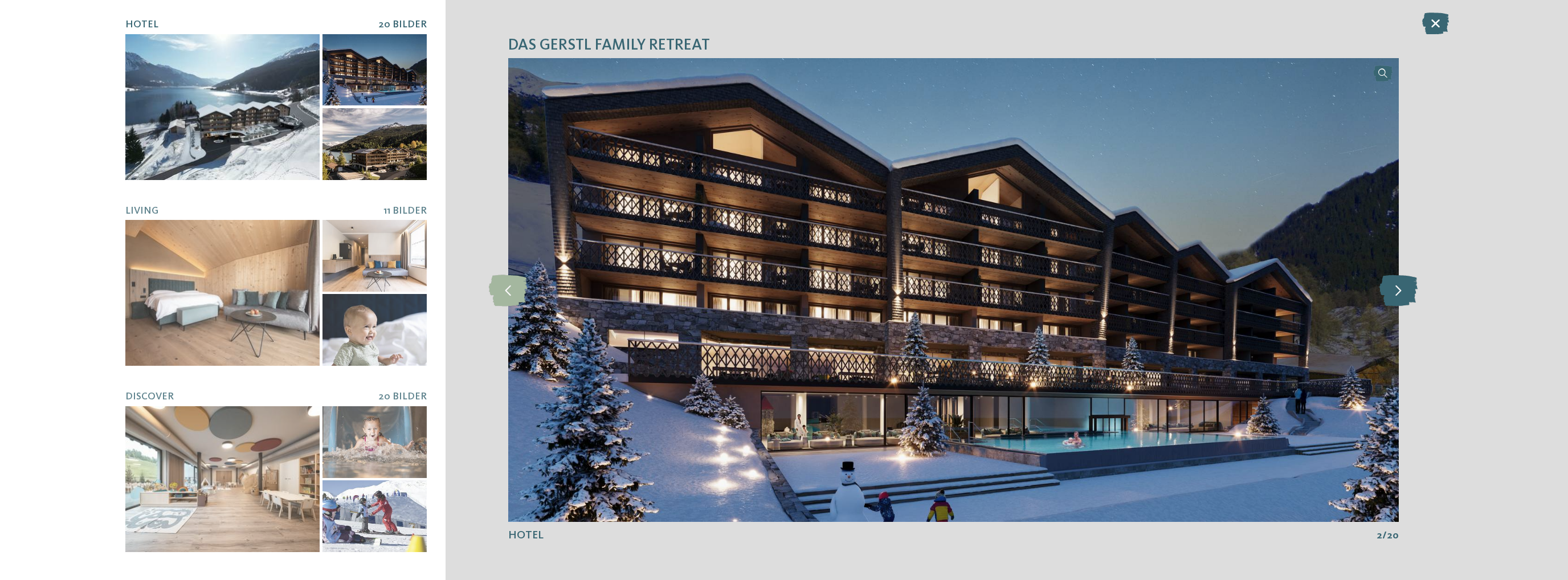
click at [1407, 282] on icon at bounding box center [1398, 290] width 38 height 32
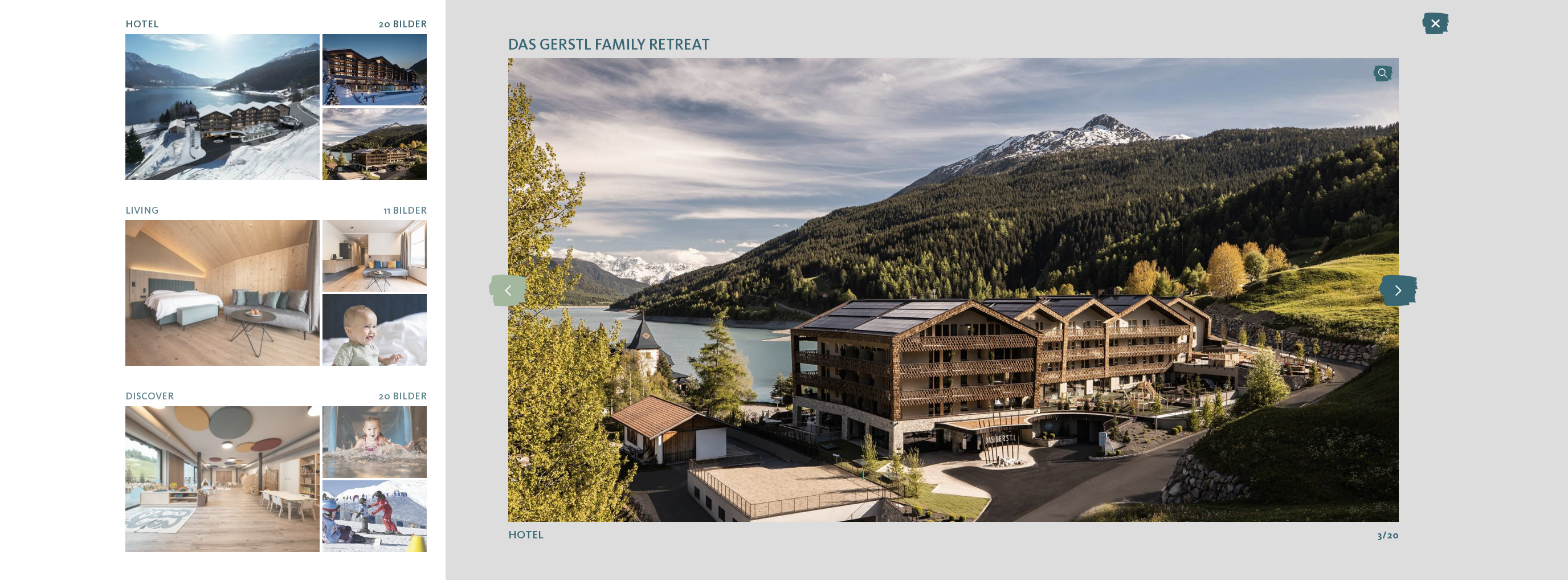
click at [1407, 282] on icon at bounding box center [1398, 290] width 38 height 32
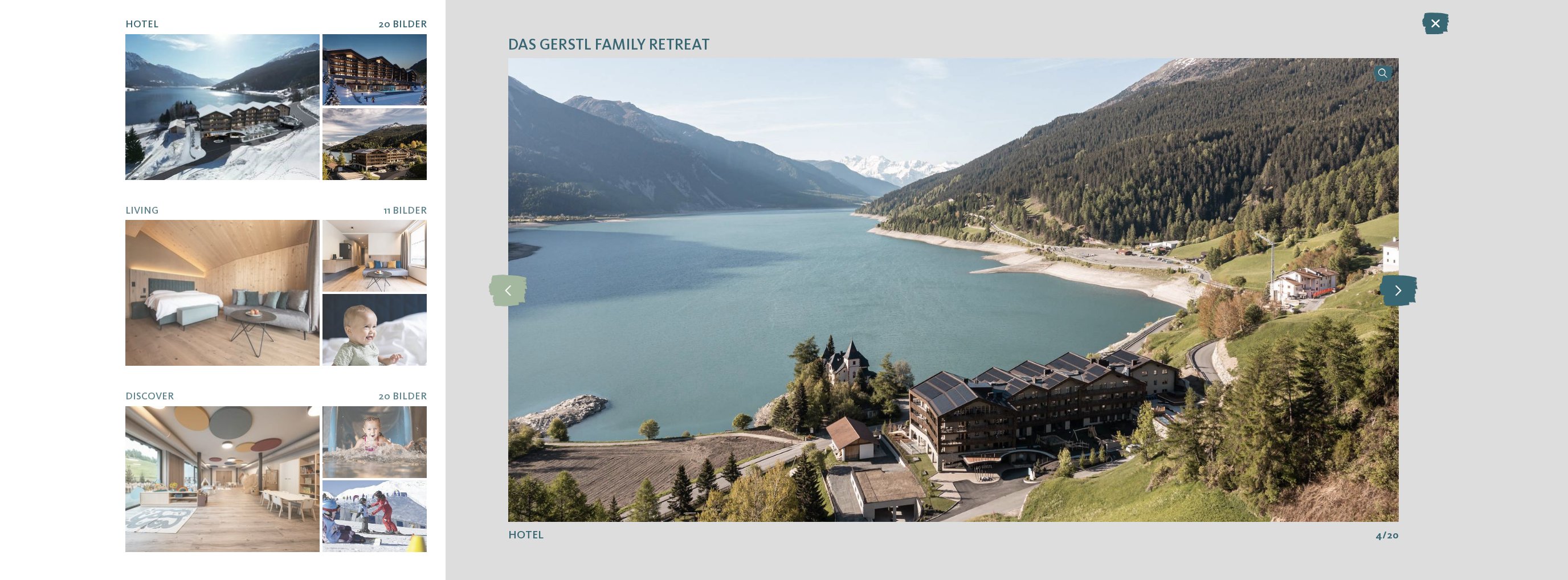
click at [1407, 282] on icon at bounding box center [1398, 290] width 38 height 32
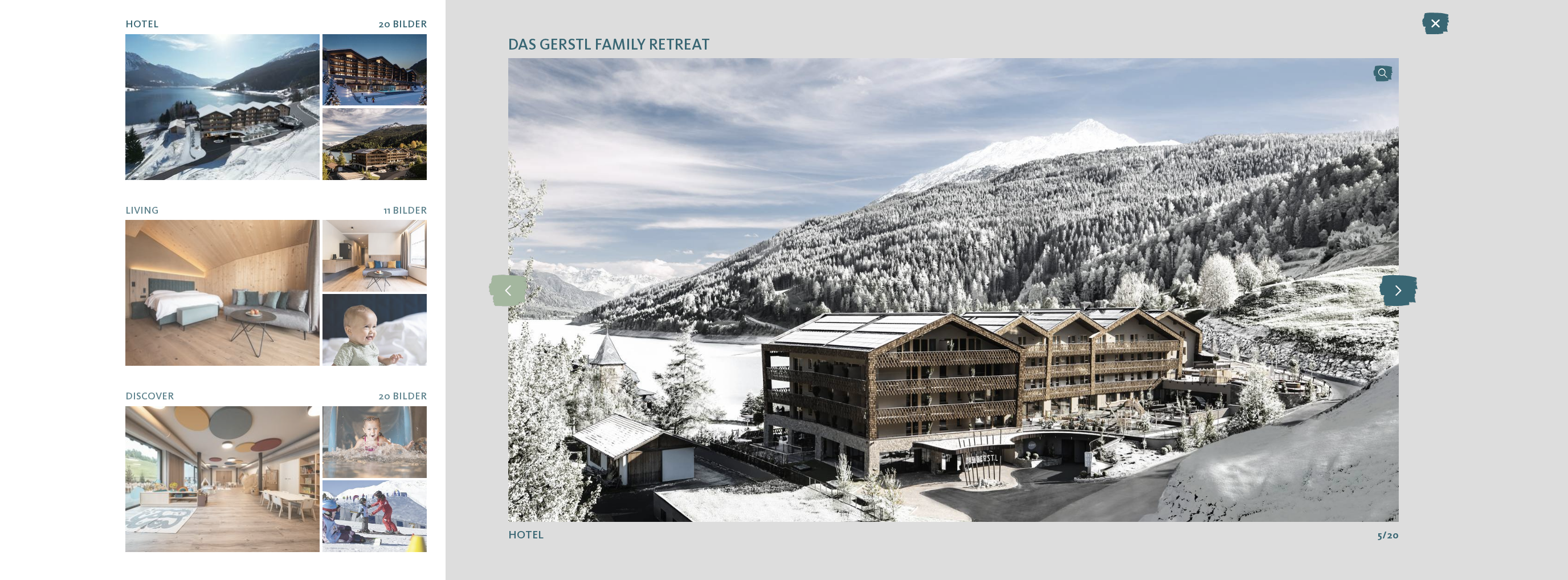
click at [1407, 282] on icon at bounding box center [1398, 290] width 38 height 32
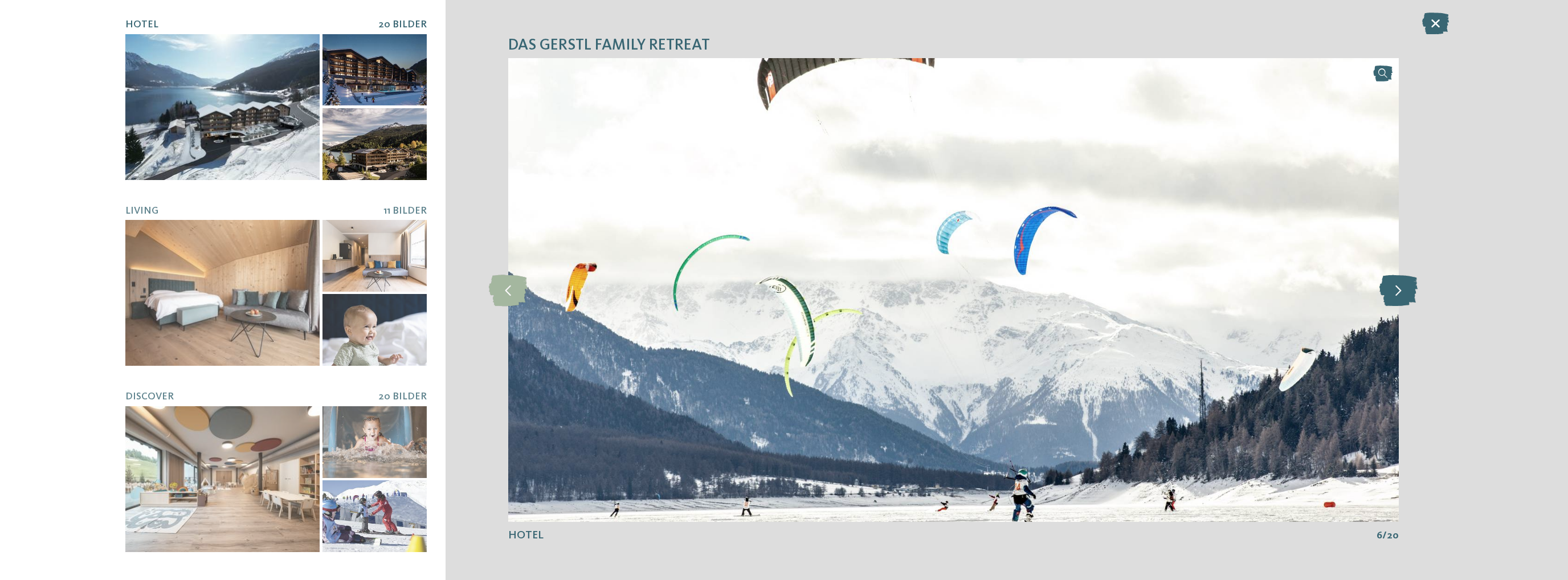
click at [1407, 282] on icon at bounding box center [1398, 290] width 38 height 32
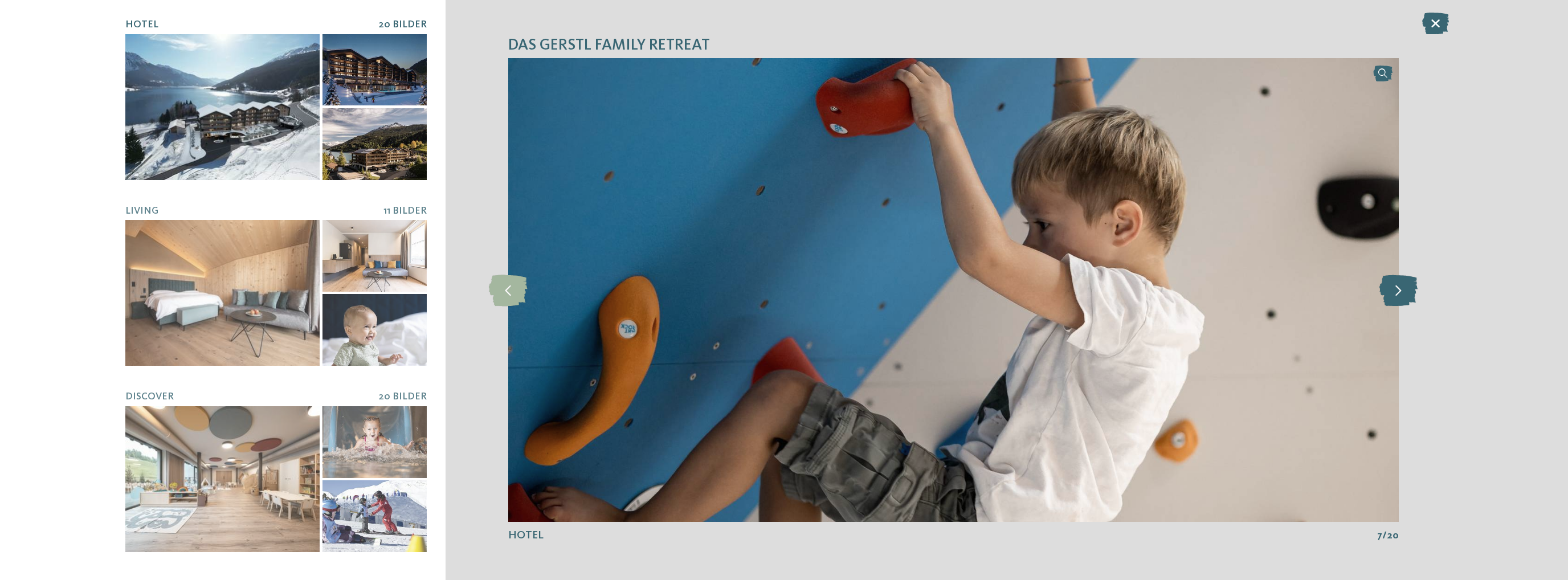
click at [1407, 282] on icon at bounding box center [1398, 290] width 38 height 32
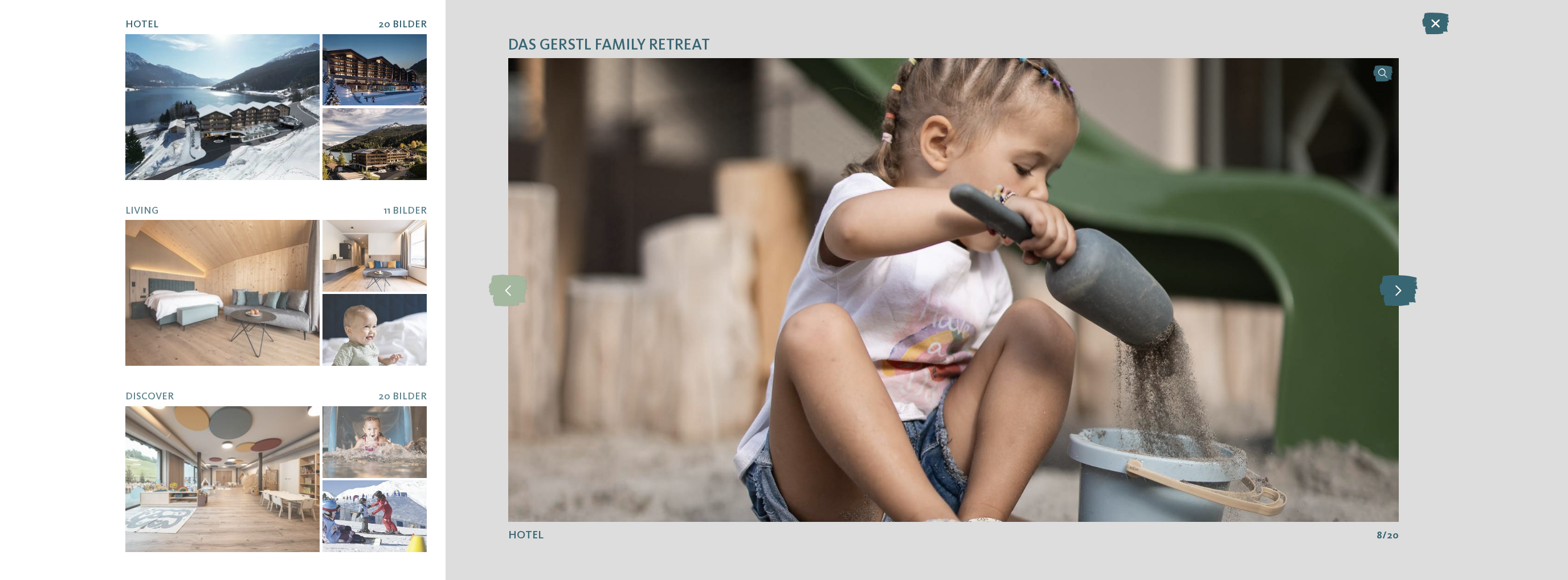
click at [1407, 282] on icon at bounding box center [1398, 290] width 38 height 32
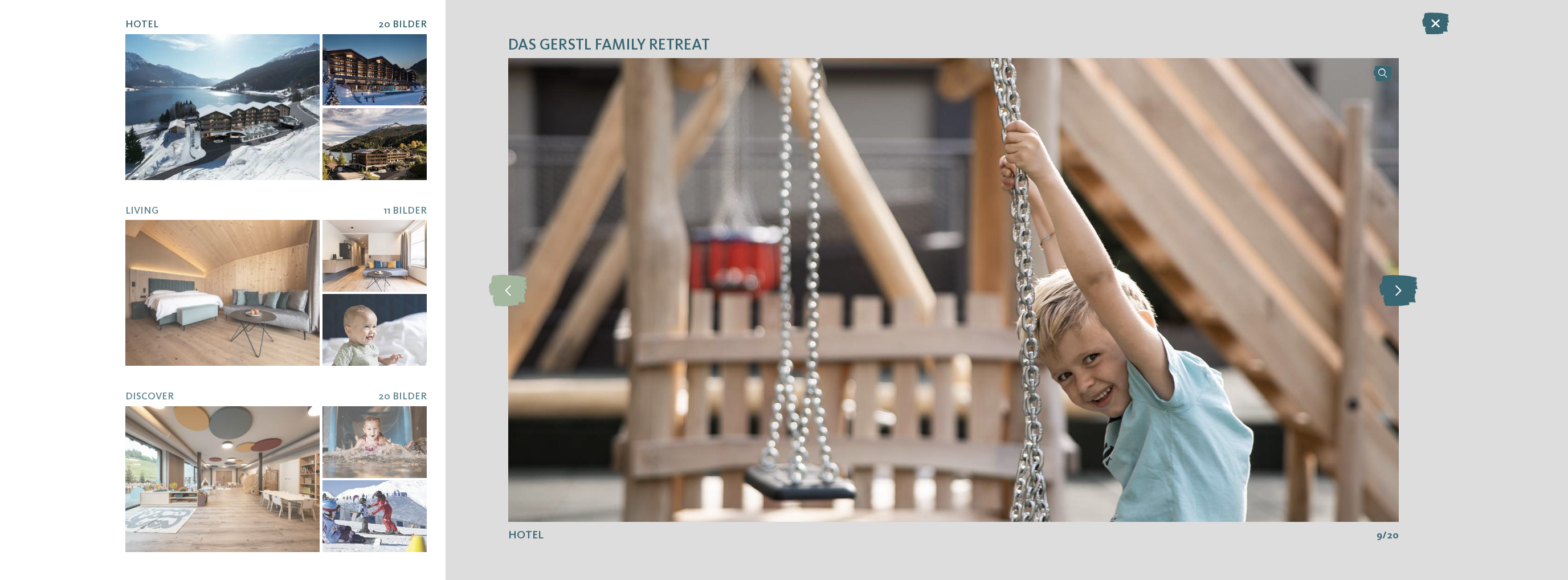
click at [1407, 282] on icon at bounding box center [1398, 290] width 38 height 32
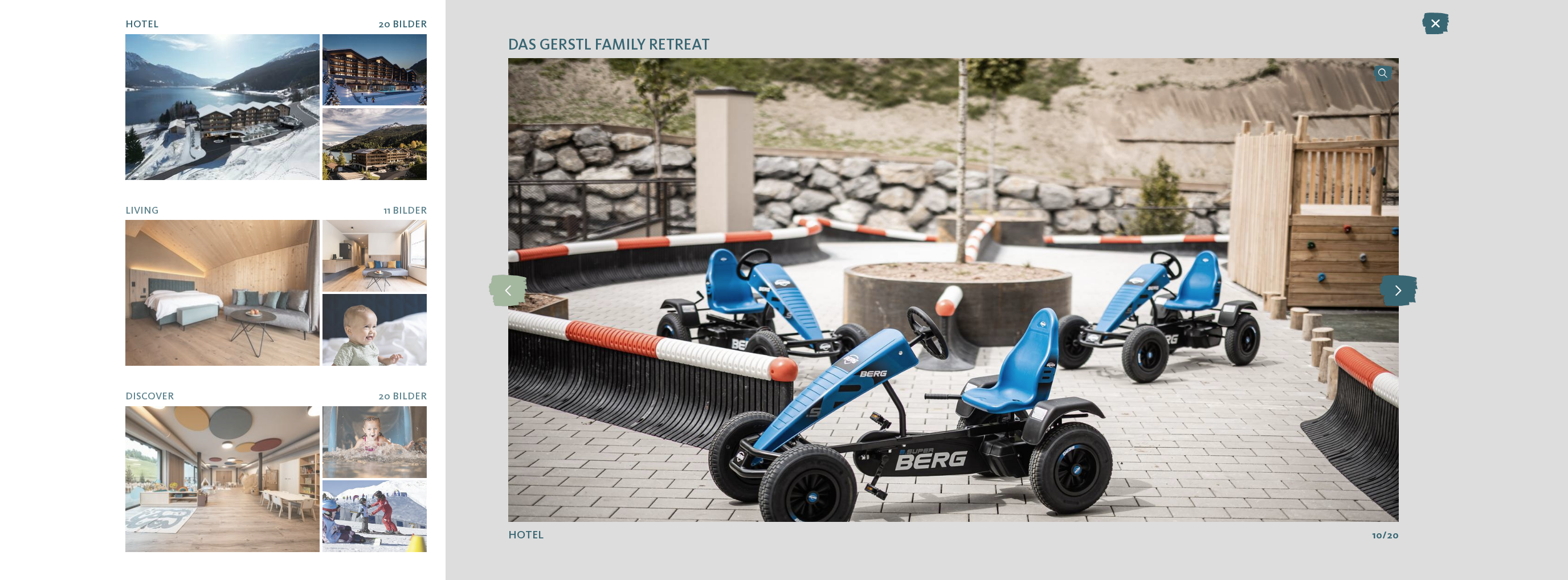
click at [1407, 282] on icon at bounding box center [1398, 290] width 38 height 32
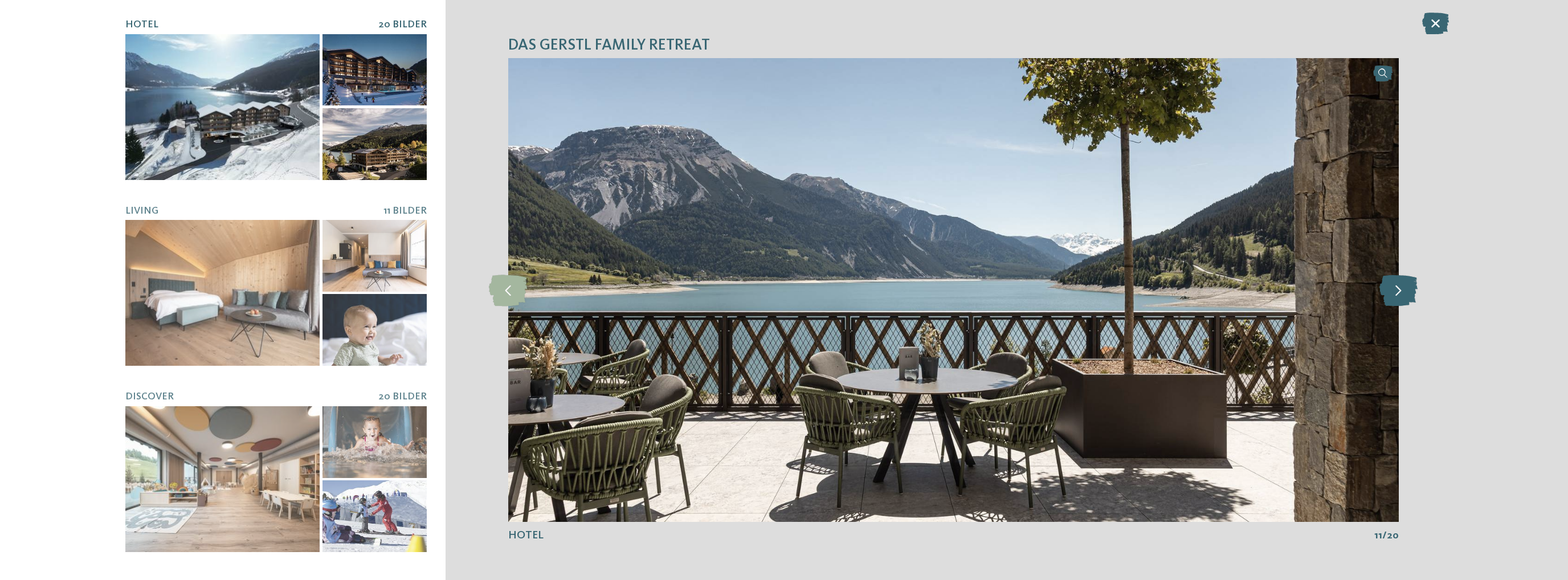
click at [1407, 282] on icon at bounding box center [1398, 290] width 38 height 32
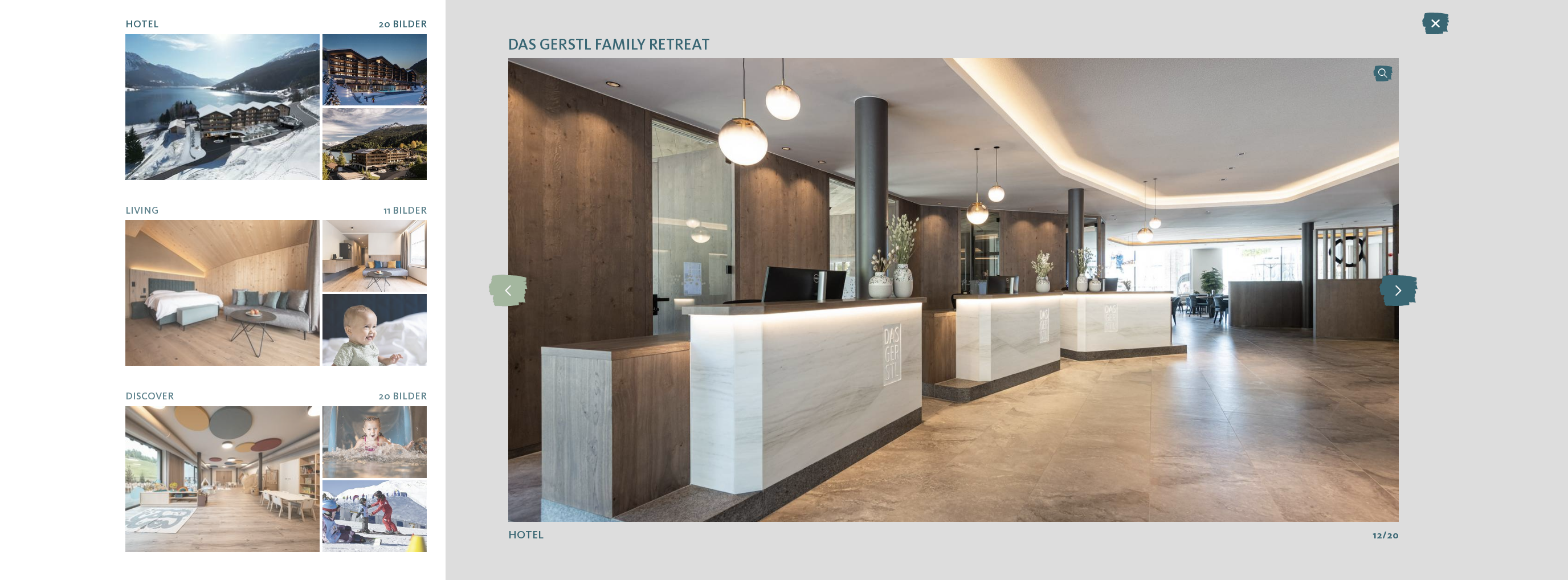
click at [1407, 282] on icon at bounding box center [1398, 290] width 38 height 32
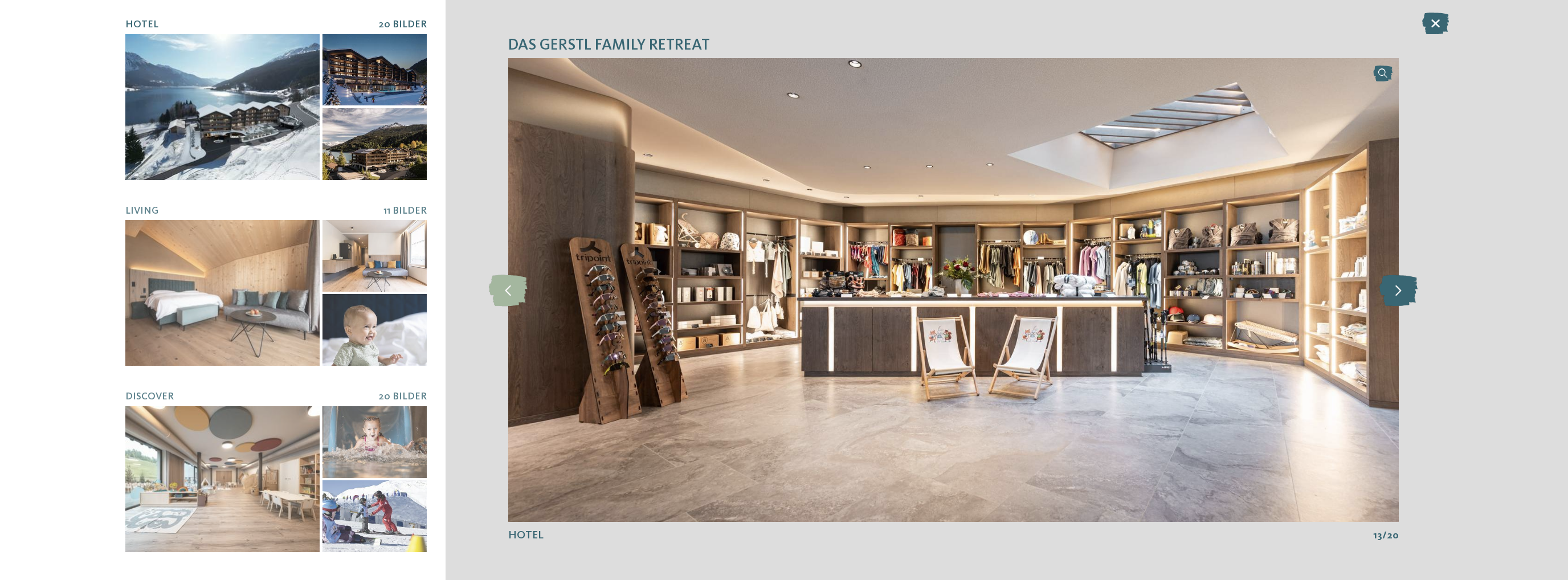
click at [1407, 282] on icon at bounding box center [1398, 290] width 38 height 32
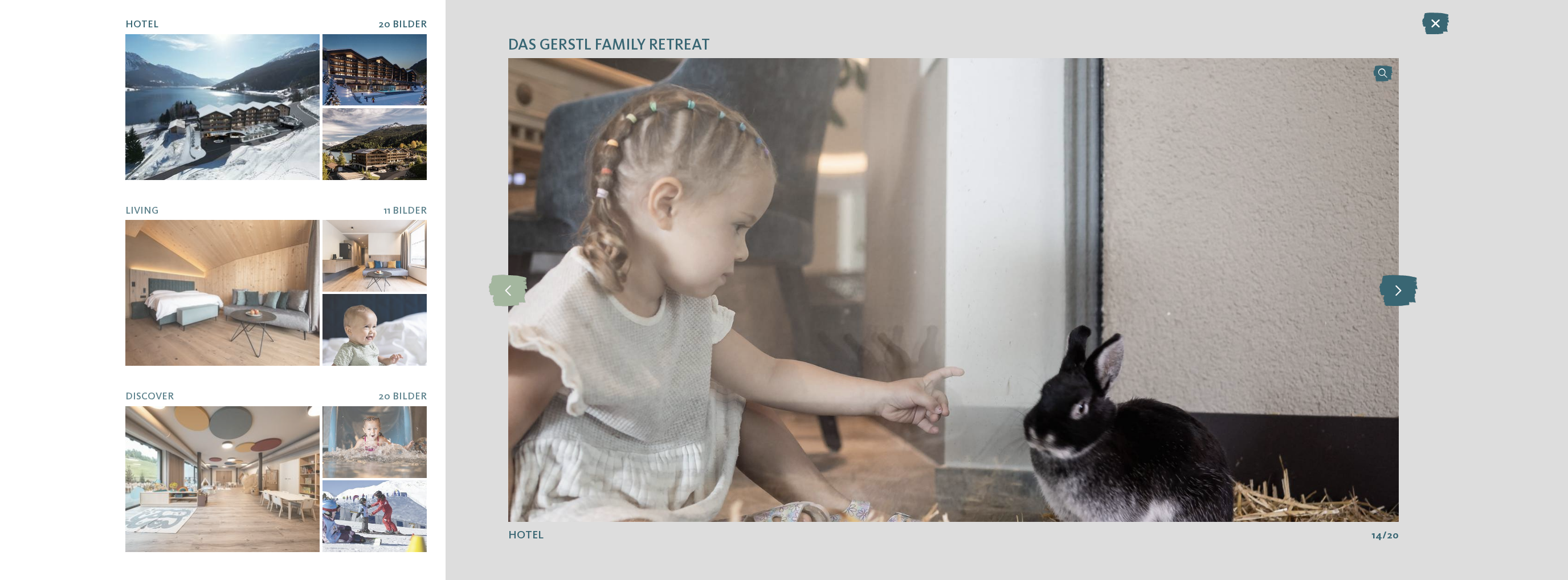
click at [1407, 282] on icon at bounding box center [1398, 290] width 38 height 32
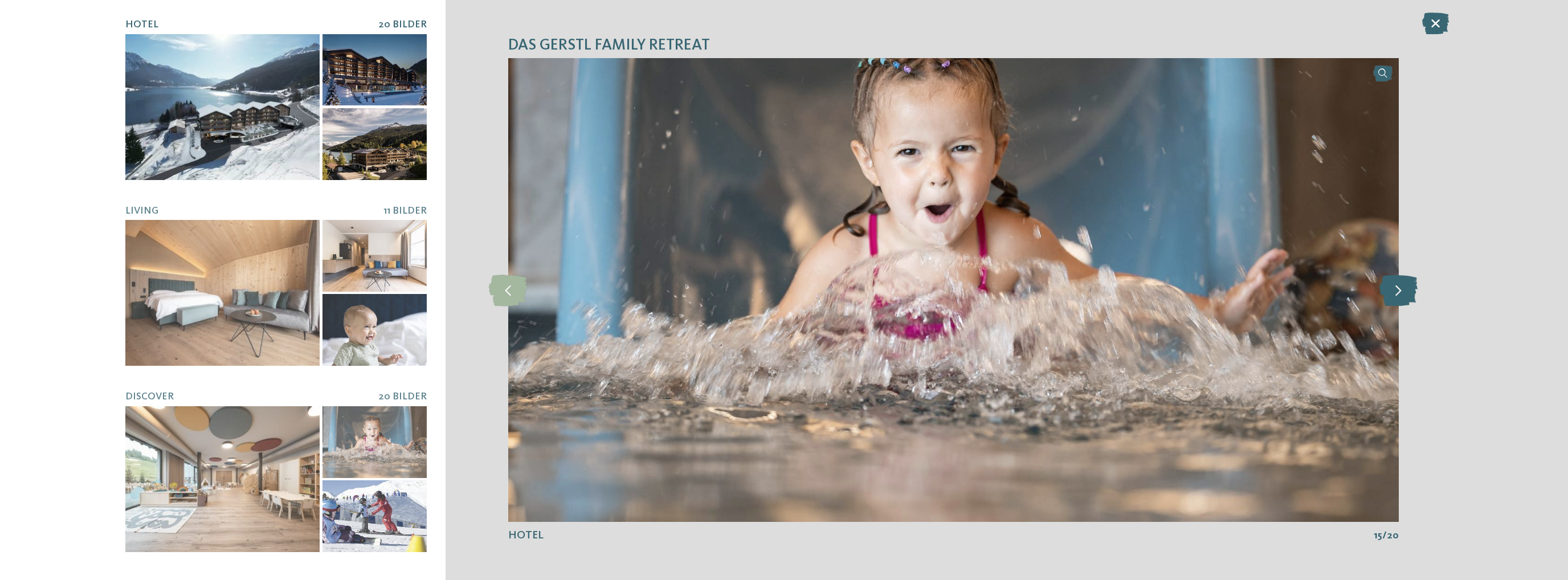
click at [1407, 282] on icon at bounding box center [1398, 290] width 38 height 32
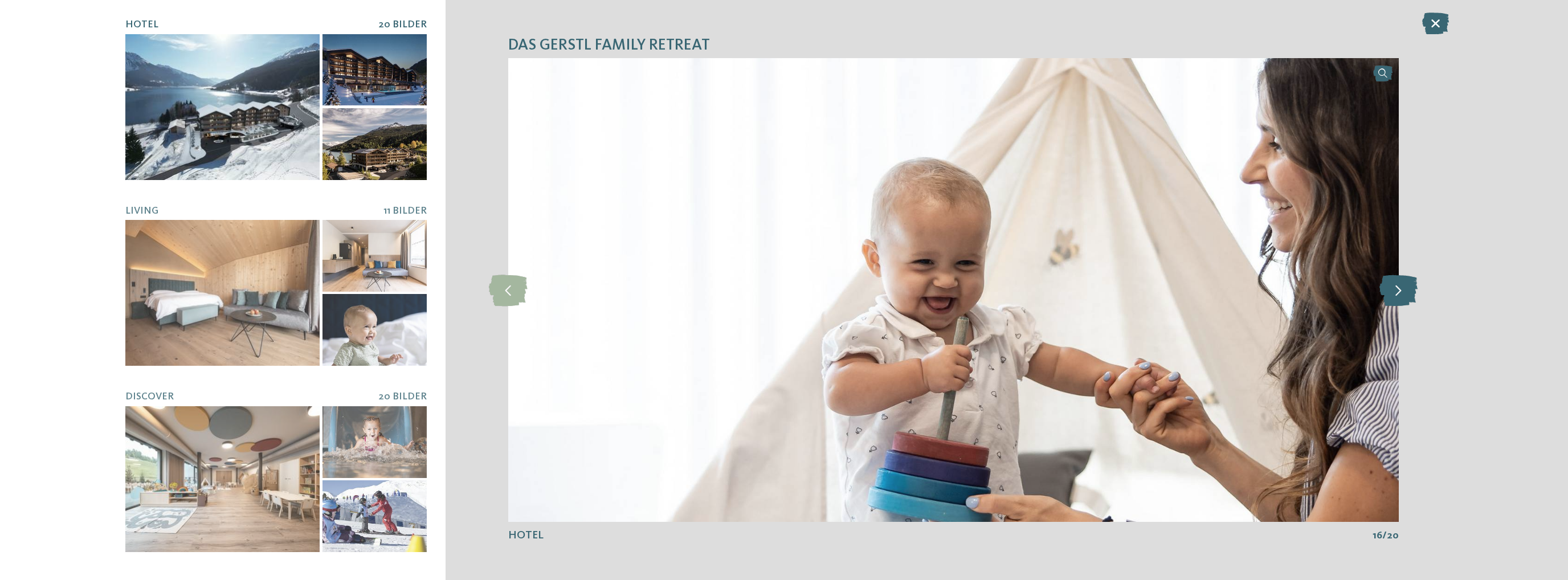
click at [1407, 282] on icon at bounding box center [1398, 290] width 38 height 32
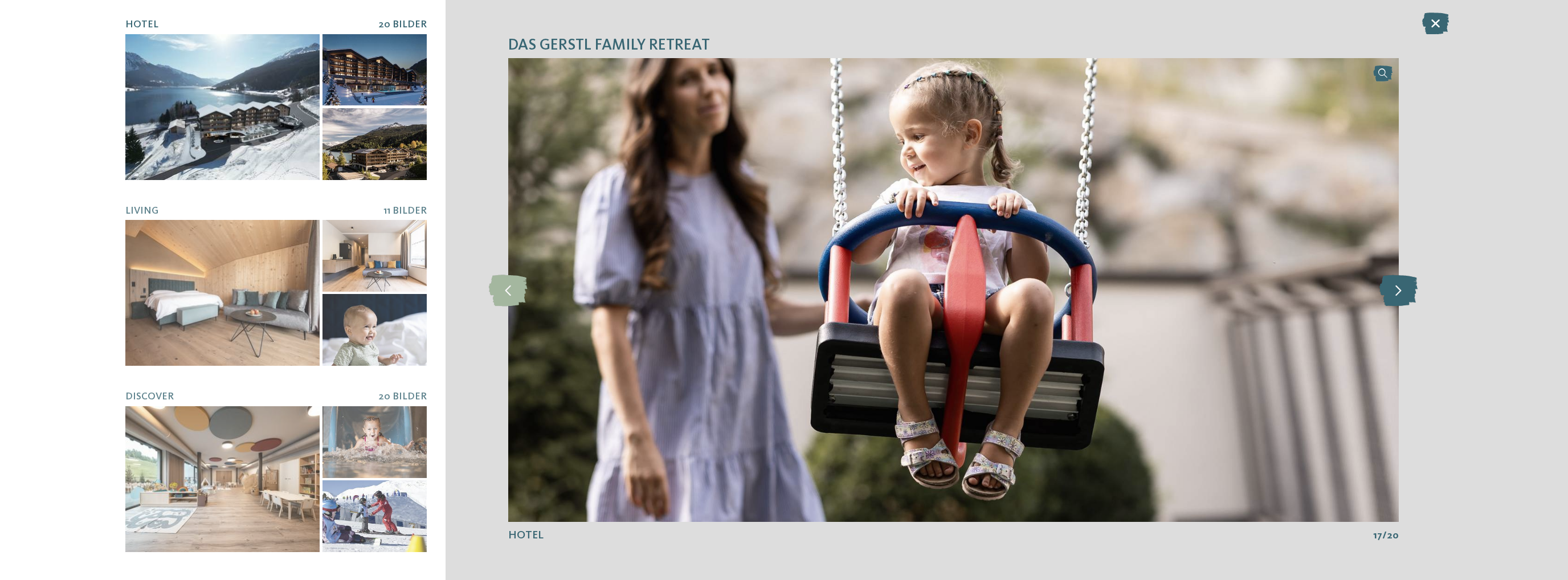
click at [1407, 282] on icon at bounding box center [1398, 290] width 38 height 32
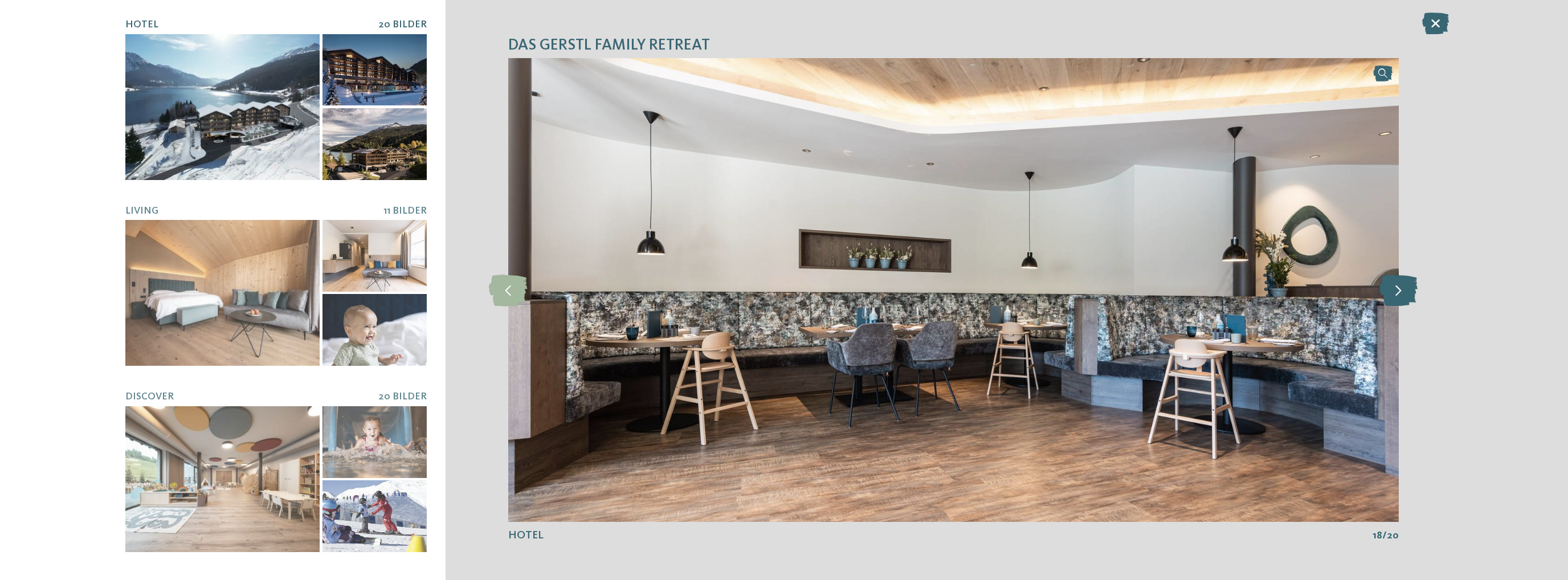
click at [1407, 282] on icon at bounding box center [1398, 290] width 38 height 32
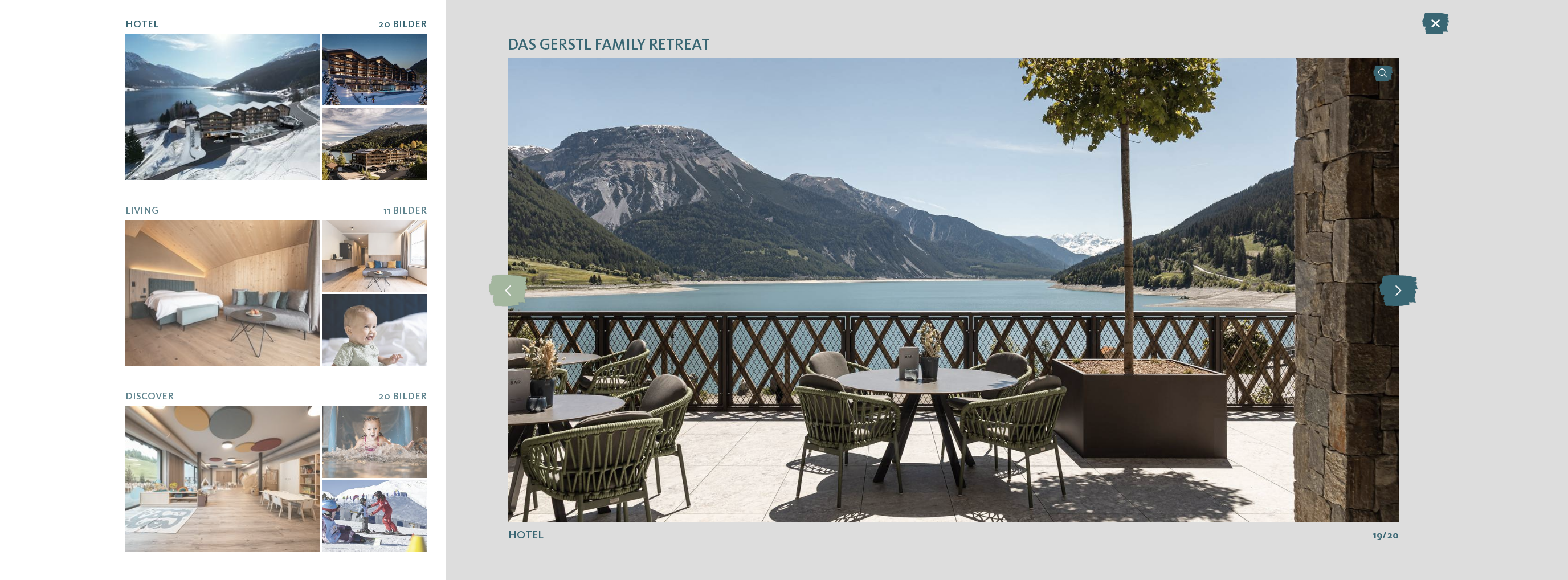
click at [1407, 282] on icon at bounding box center [1398, 290] width 38 height 32
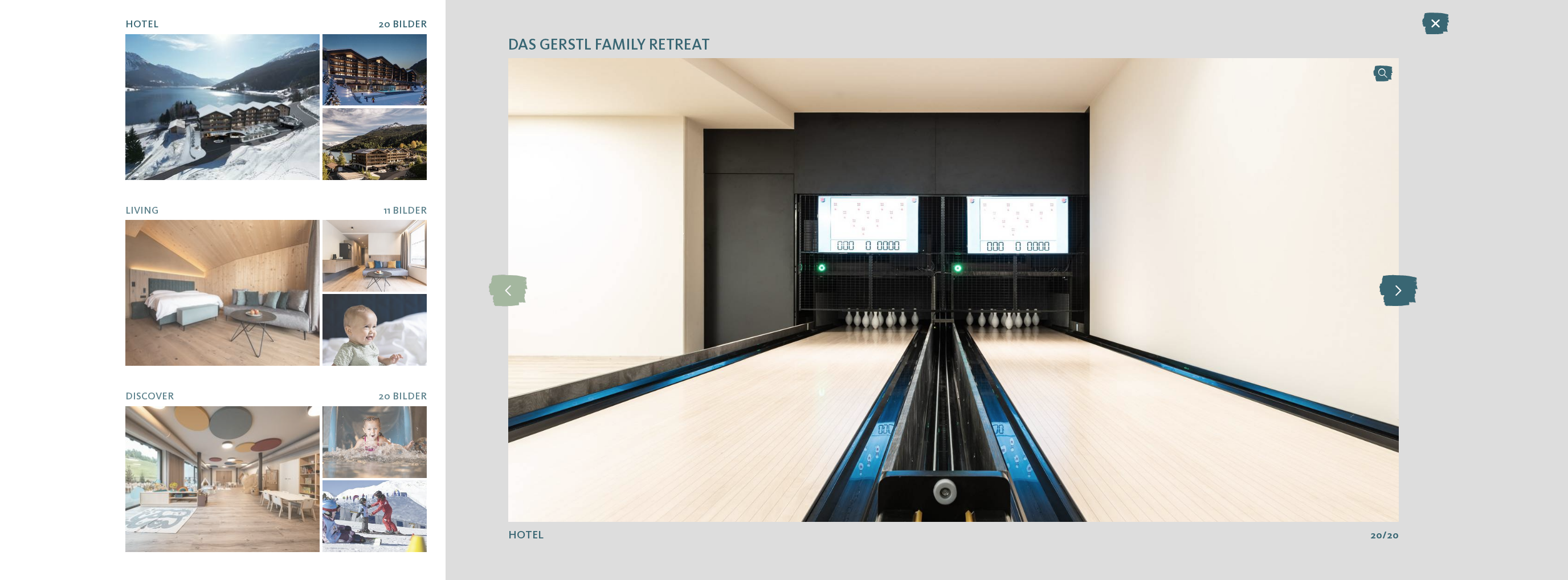
click at [1407, 282] on icon at bounding box center [1398, 290] width 38 height 32
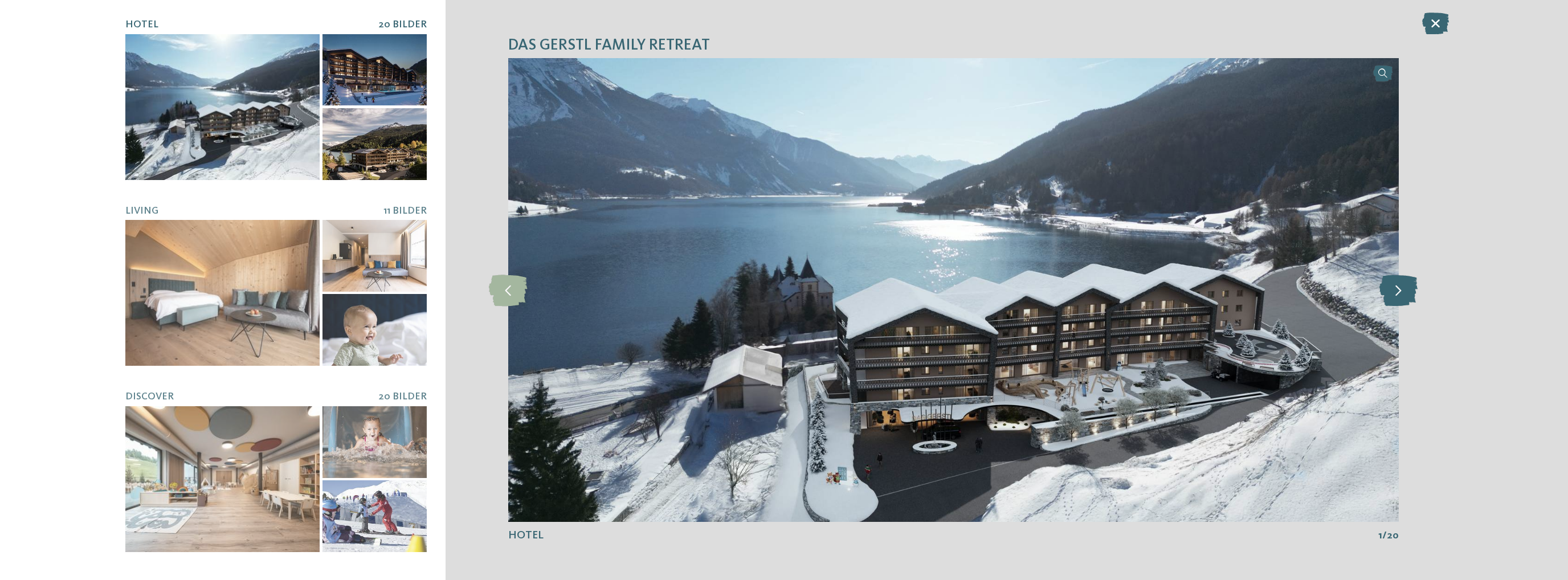
click at [1407, 282] on icon at bounding box center [1398, 290] width 38 height 32
